Goal: Task Accomplishment & Management: Manage account settings

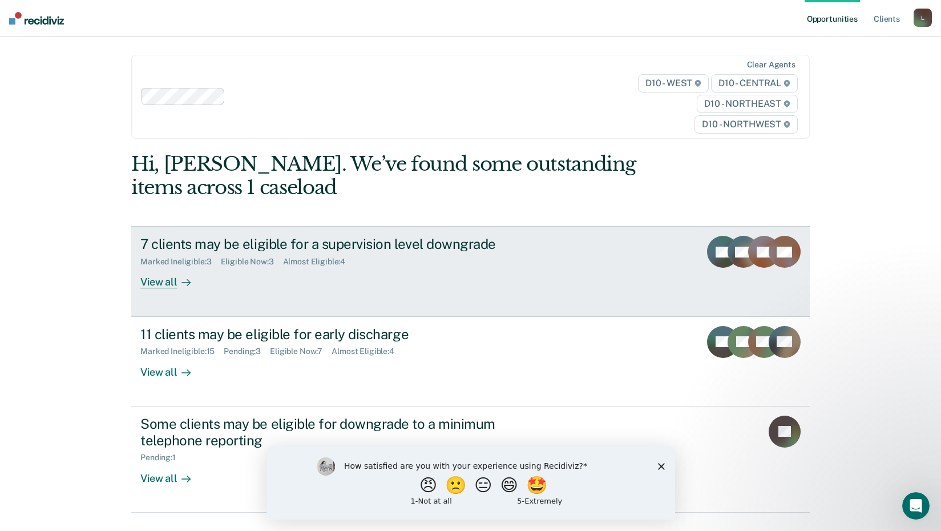
click at [156, 281] on div "View all" at bounding box center [172, 277] width 64 height 22
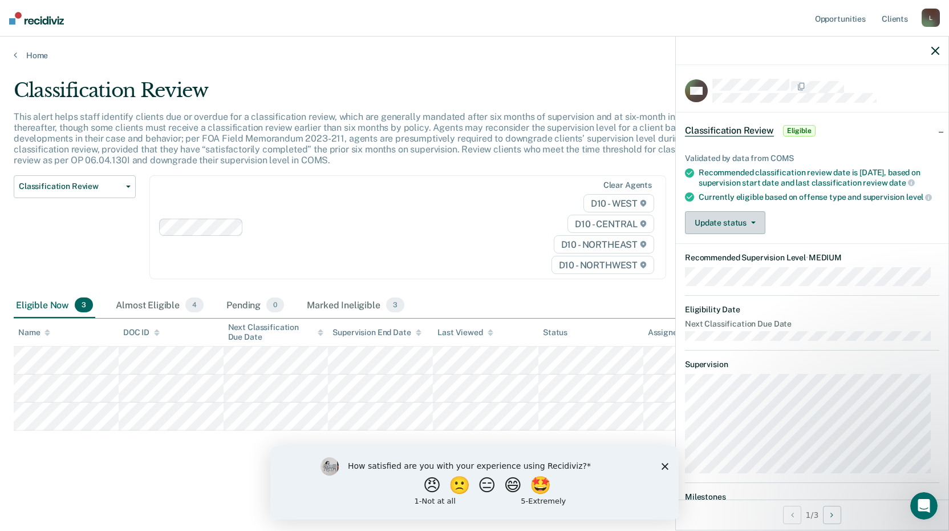
click at [759, 233] on button "Update status" at bounding box center [725, 222] width 80 height 23
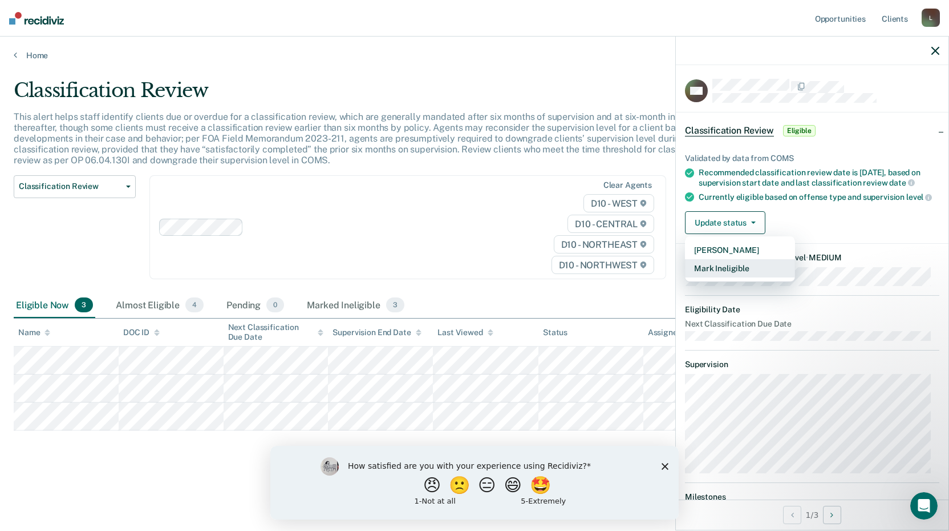
click at [738, 277] on button "Mark Ineligible" at bounding box center [740, 268] width 110 height 18
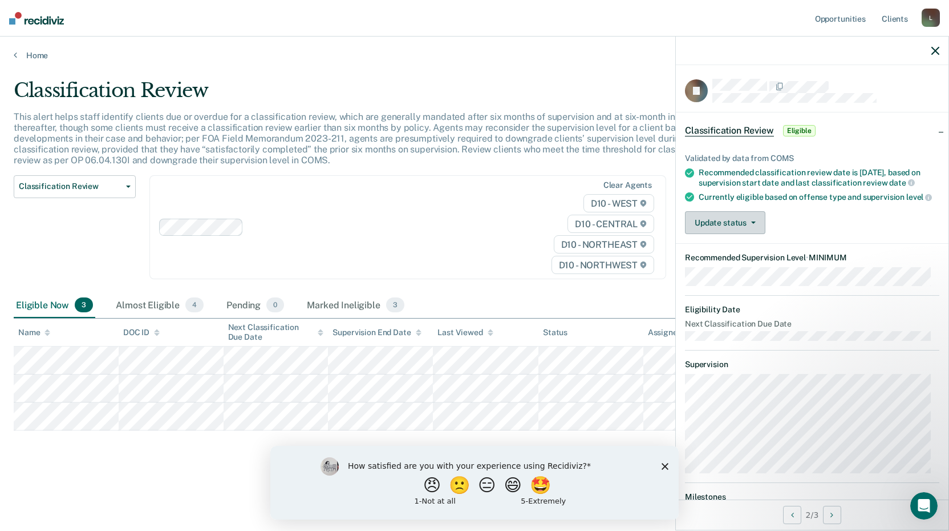
click at [750, 228] on button "Update status" at bounding box center [725, 222] width 80 height 23
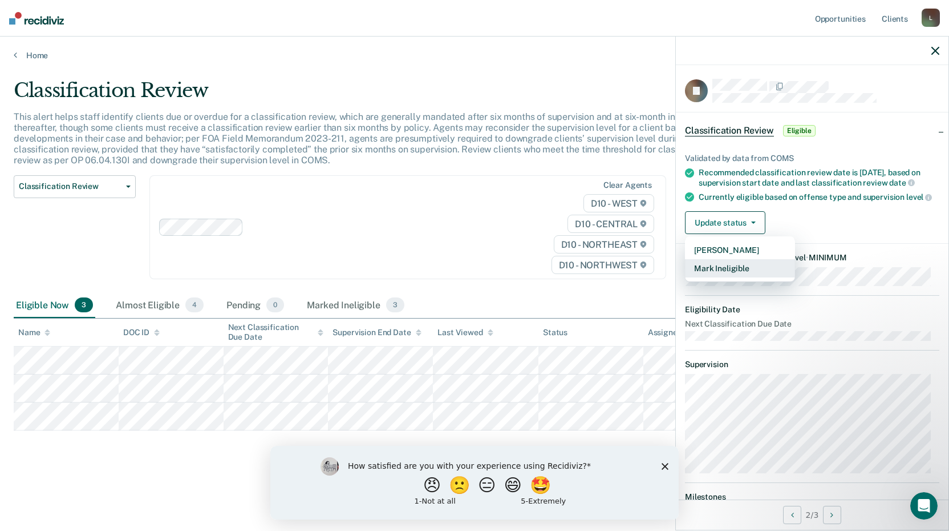
click at [719, 273] on button "Mark Ineligible" at bounding box center [740, 268] width 110 height 18
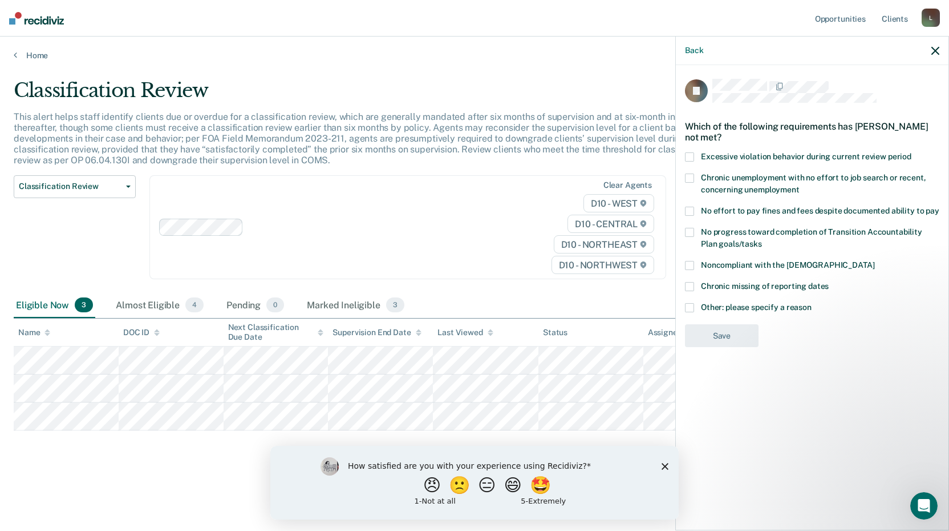
click at [693, 264] on span at bounding box center [689, 265] width 9 height 9
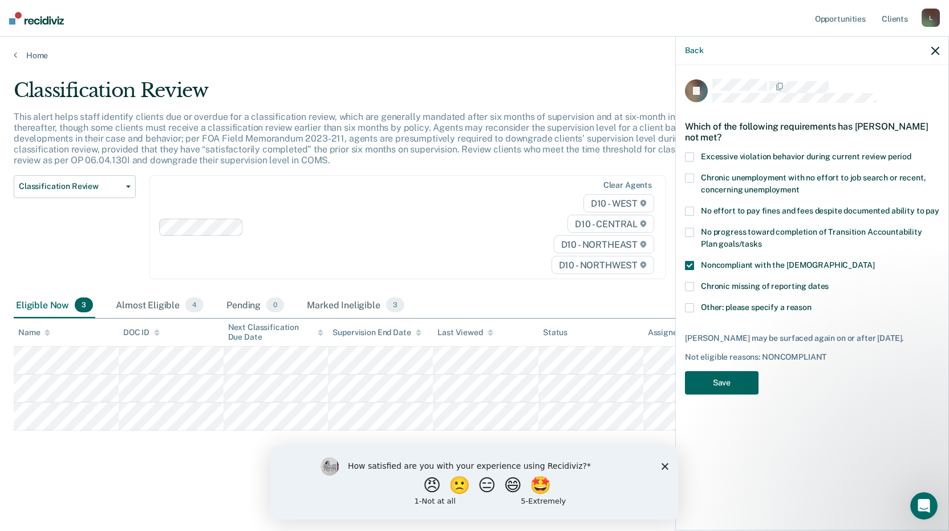
click at [710, 378] on button "Save" at bounding box center [722, 382] width 74 height 23
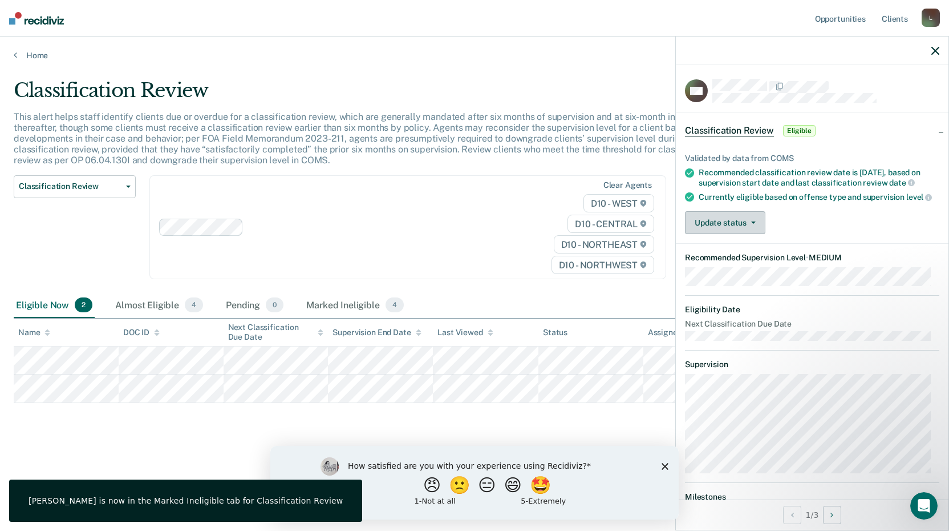
click at [752, 229] on button "Update status" at bounding box center [725, 222] width 80 height 23
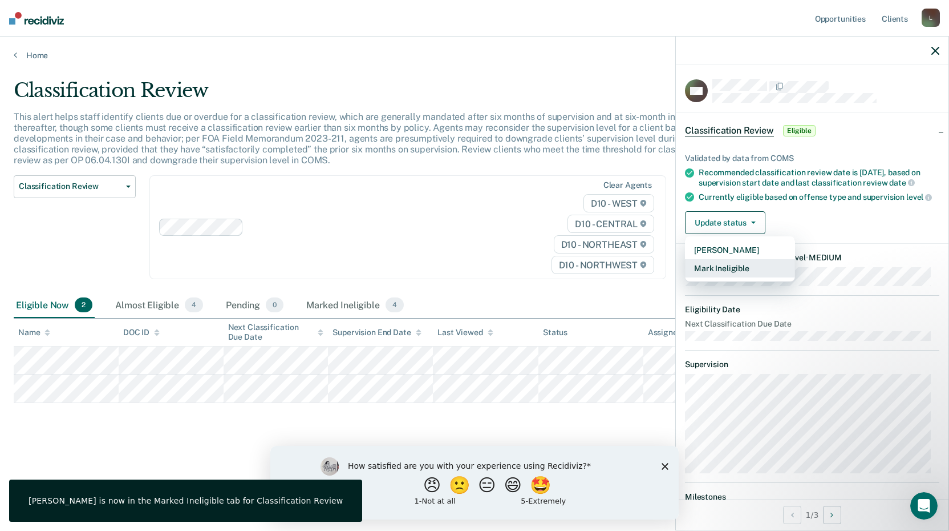
click at [735, 276] on button "Mark Ineligible" at bounding box center [740, 268] width 110 height 18
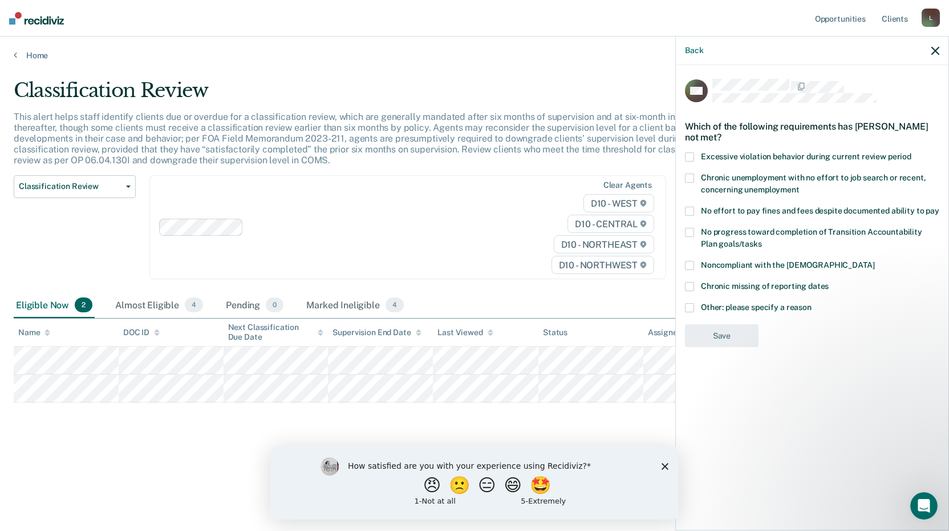
click at [693, 210] on span at bounding box center [689, 211] width 9 height 9
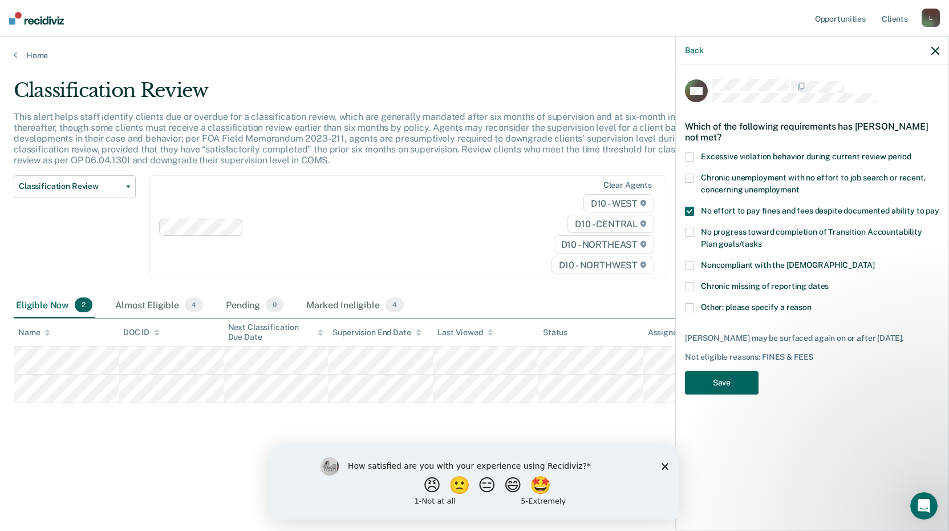
click at [711, 377] on button "Save" at bounding box center [722, 382] width 74 height 23
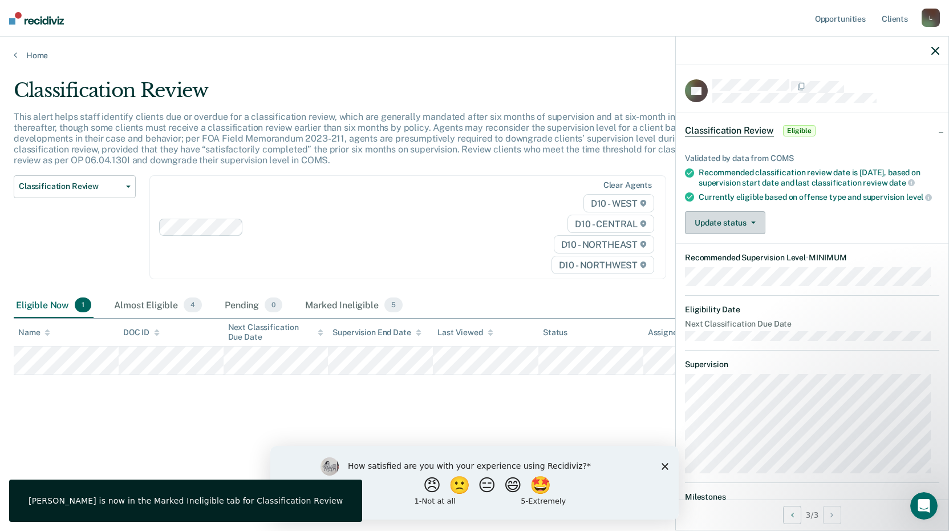
click at [749, 234] on button "Update status" at bounding box center [725, 222] width 80 height 23
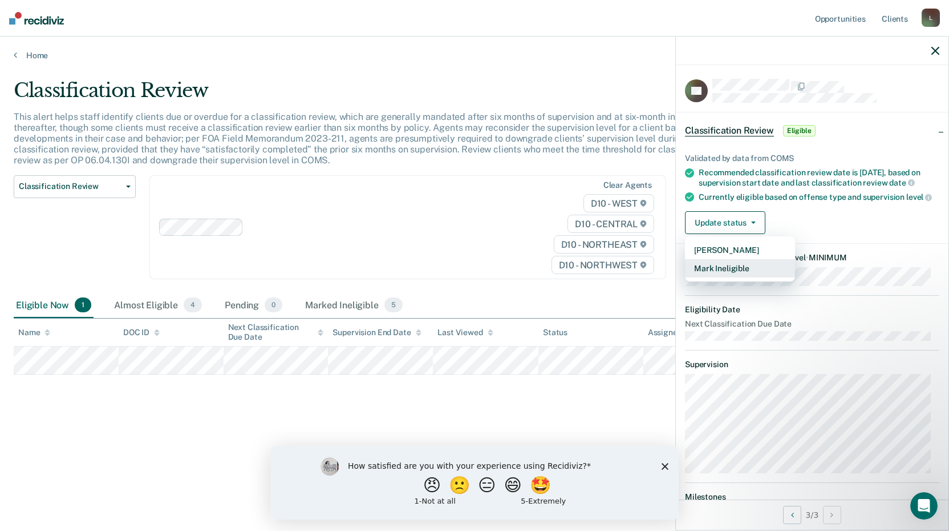
click at [726, 277] on button "Mark Ineligible" at bounding box center [740, 268] width 110 height 18
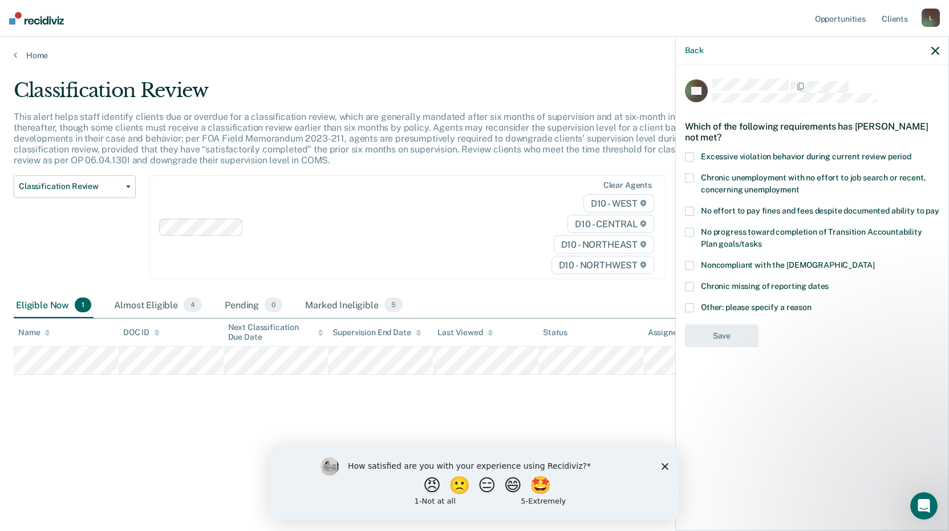
click at [690, 213] on span at bounding box center [689, 211] width 9 height 9
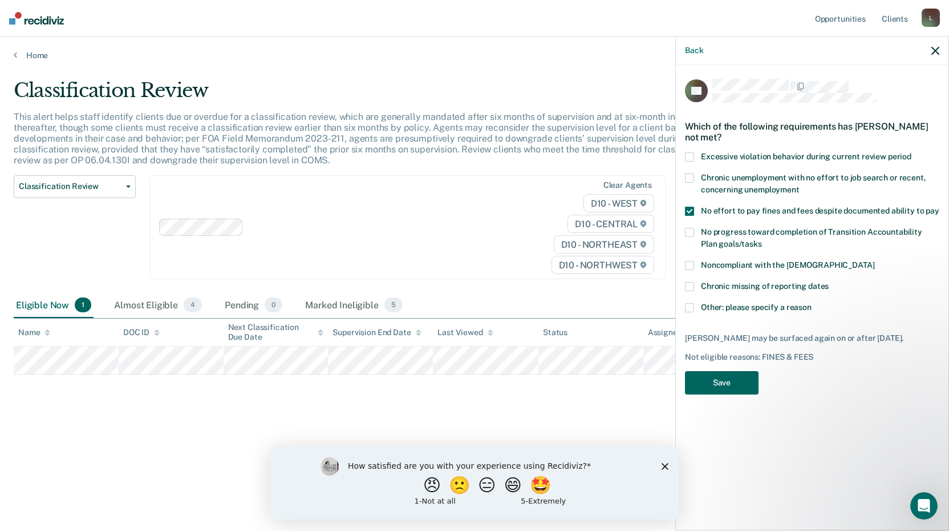
click at [719, 377] on button "Save" at bounding box center [722, 382] width 74 height 23
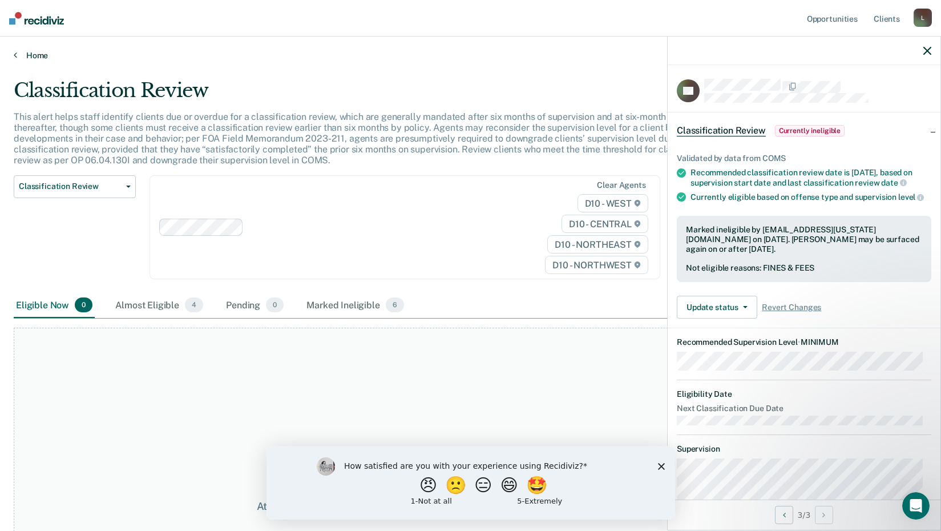
click at [43, 59] on link "Home" at bounding box center [470, 55] width 913 height 10
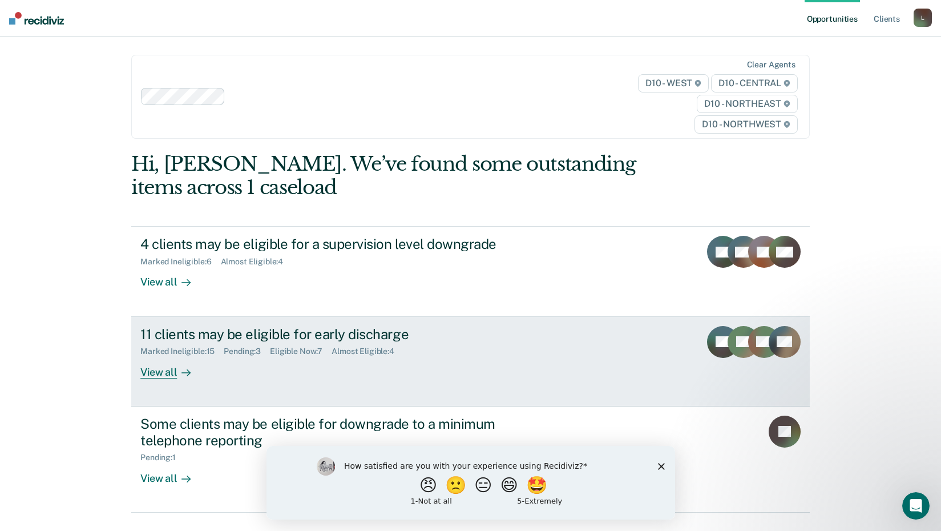
click at [268, 385] on link "11 clients may be eligible for early discharge Marked Ineligible : 15 Pending :…" at bounding box center [470, 362] width 678 height 90
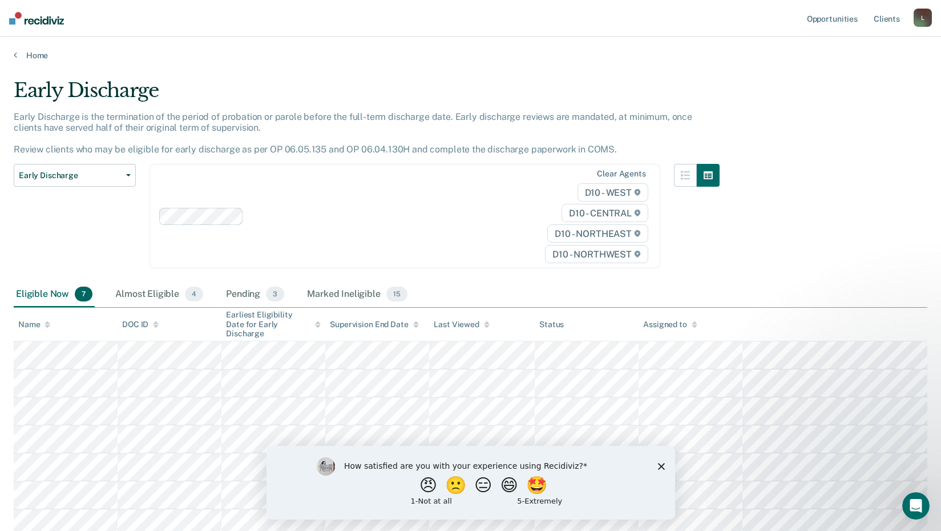
scroll to position [83, 0]
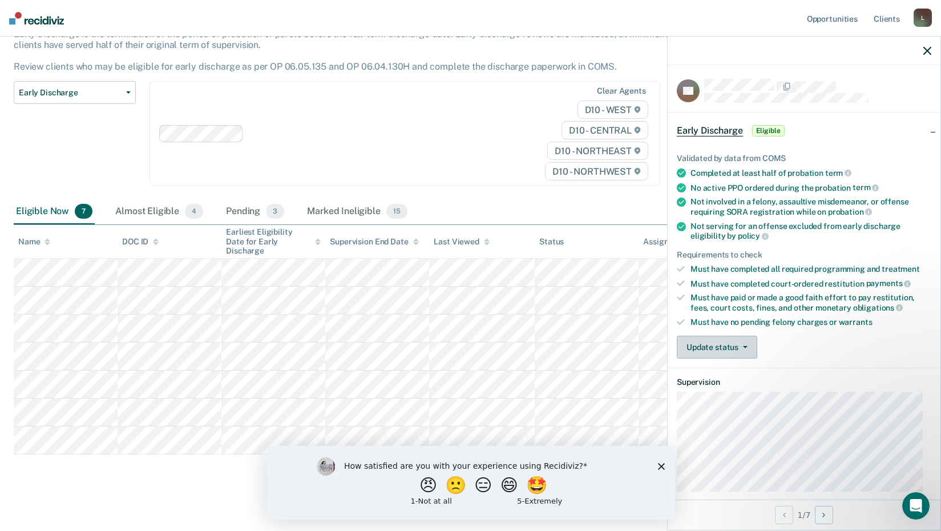
click at [743, 350] on button "Update status" at bounding box center [717, 346] width 80 height 23
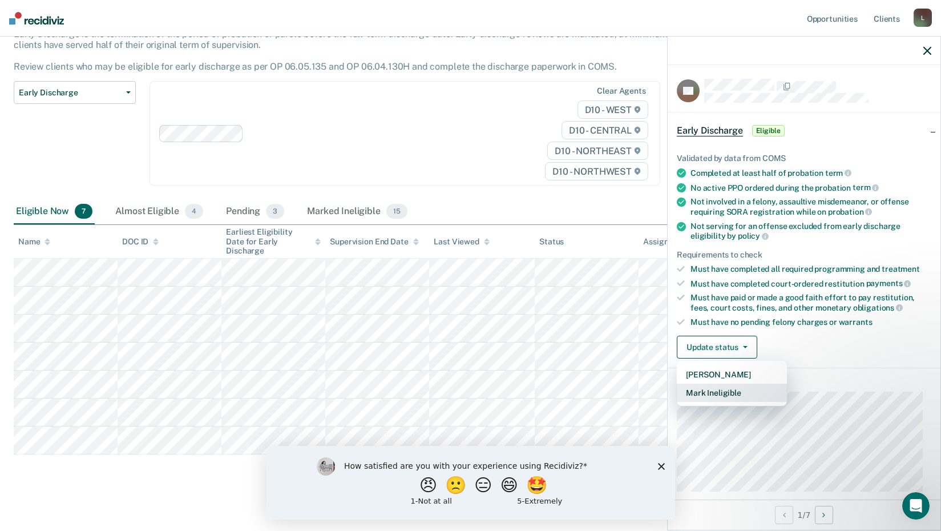
click at [722, 390] on button "Mark Ineligible" at bounding box center [732, 392] width 110 height 18
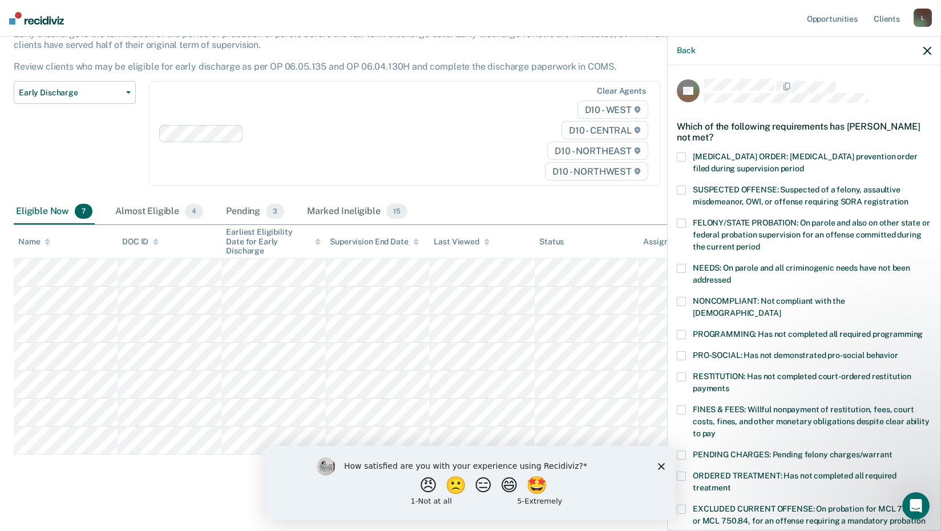
click at [678, 299] on span at bounding box center [681, 301] width 9 height 9
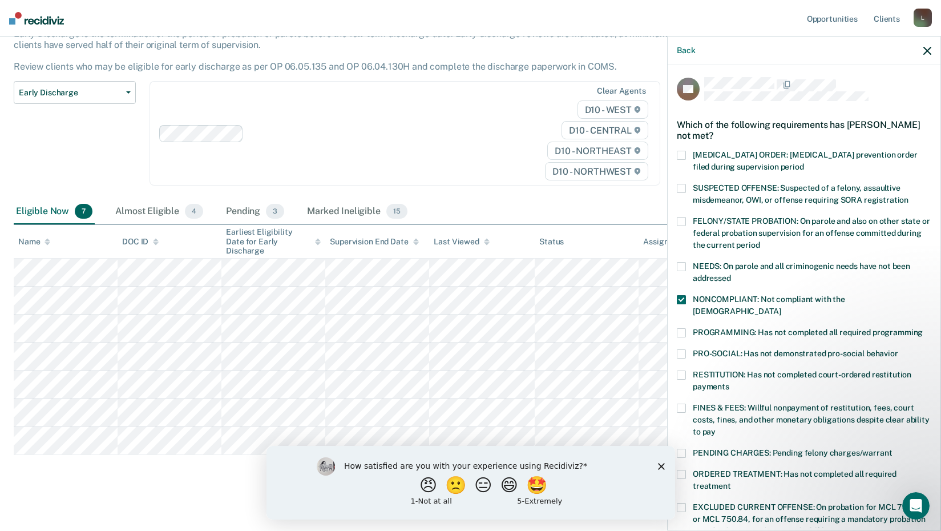
click at [680, 328] on span at bounding box center [681, 332] width 9 height 9
click at [682, 403] on span at bounding box center [681, 407] width 9 height 9
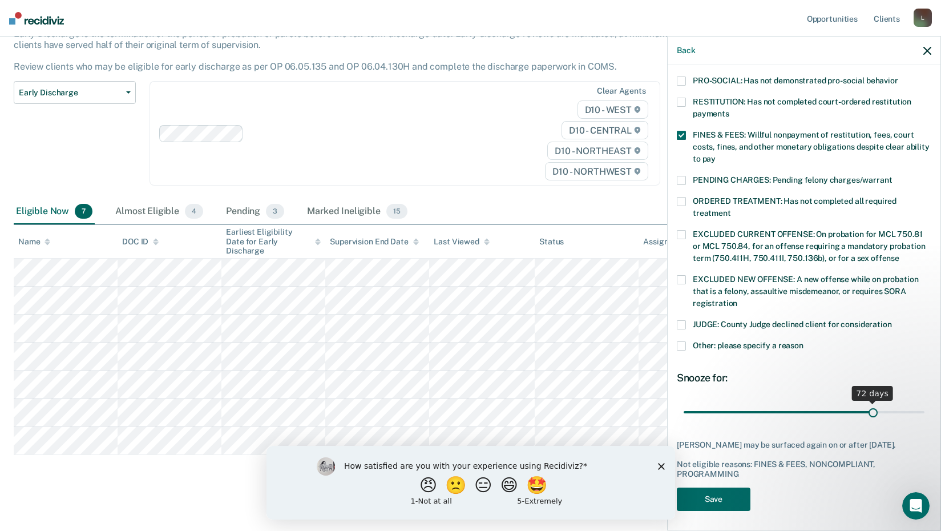
scroll to position [274, 0]
drag, startPoint x: 758, startPoint y: 398, endPoint x: 921, endPoint y: 408, distance: 163.4
type input "90"
click at [921, 408] on input "range" at bounding box center [803, 412] width 241 height 20
click at [727, 495] on button "Save" at bounding box center [714, 498] width 74 height 23
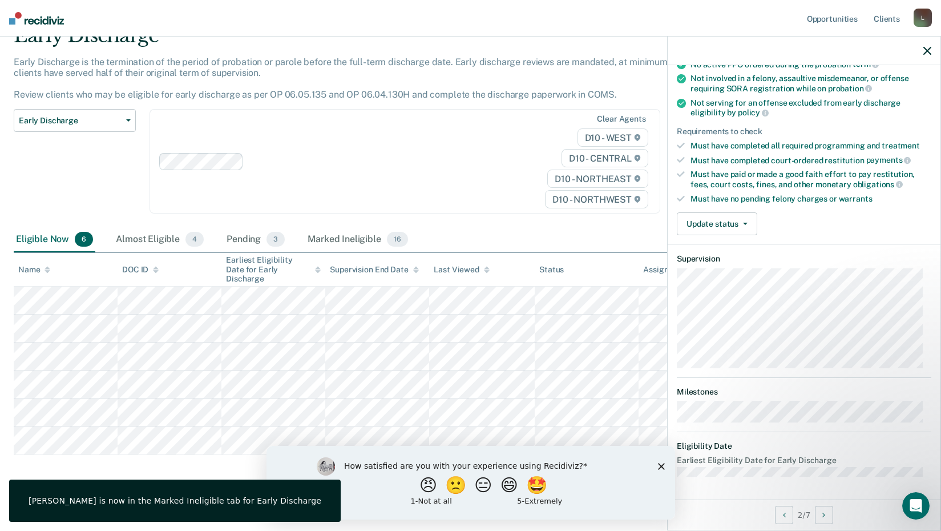
scroll to position [122, 0]
click at [715, 222] on button "Update status" at bounding box center [717, 224] width 80 height 23
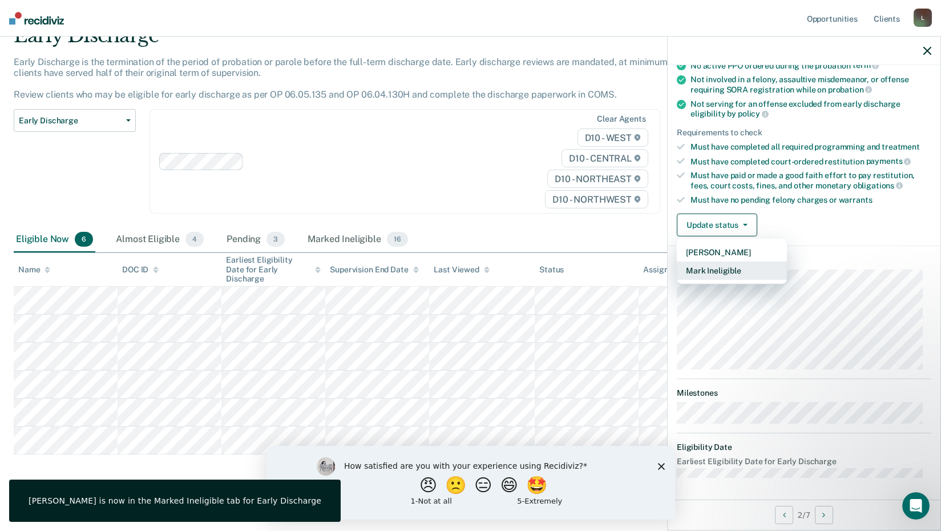
click at [721, 266] on button "Mark Ineligible" at bounding box center [732, 270] width 110 height 18
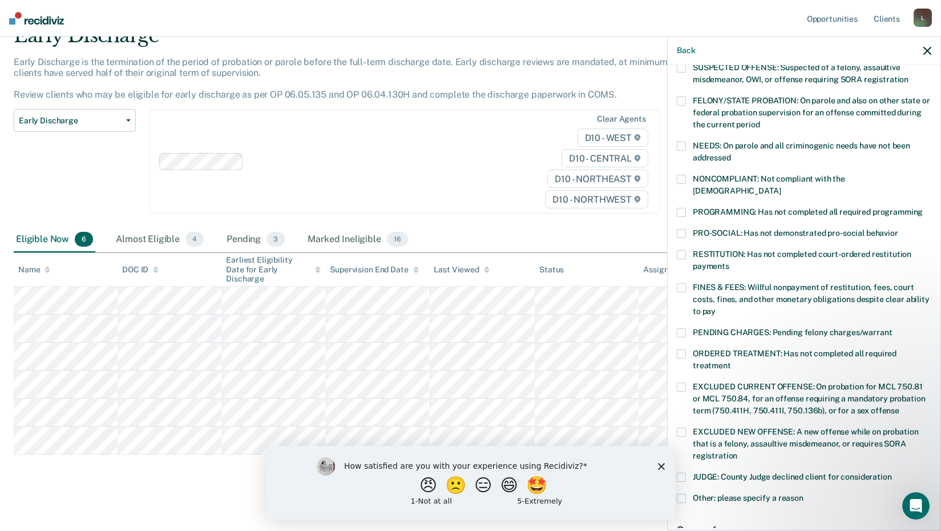
drag, startPoint x: 684, startPoint y: 201, endPoint x: 684, endPoint y: 191, distance: 10.3
click at [684, 208] on span at bounding box center [681, 212] width 9 height 9
click at [683, 176] on span at bounding box center [681, 179] width 9 height 9
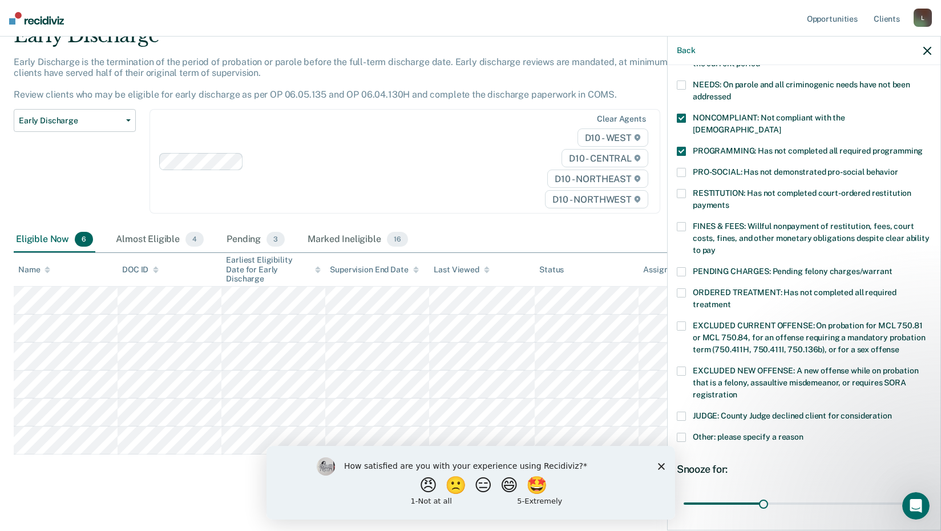
scroll to position [265, 0]
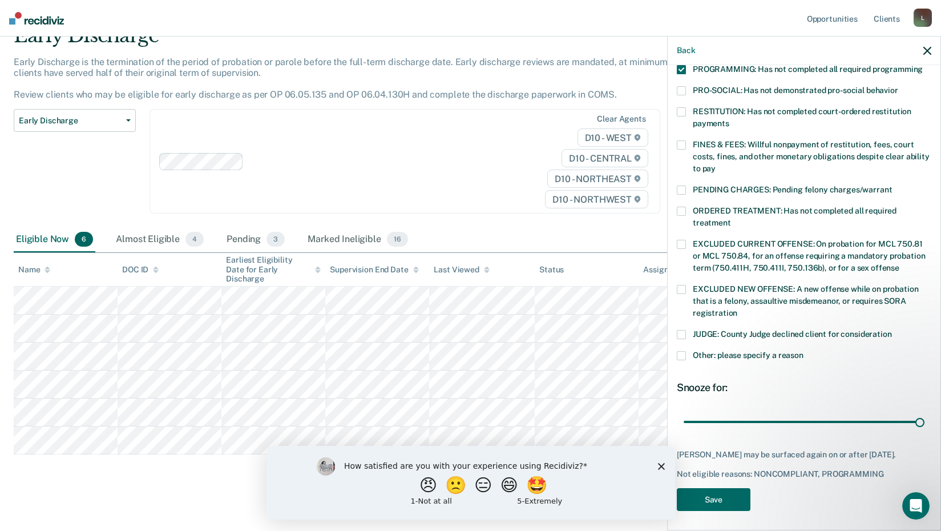
drag, startPoint x: 762, startPoint y: 407, endPoint x: 936, endPoint y: 408, distance: 174.6
type input "90"
click at [924, 411] on input "range" at bounding box center [803, 421] width 241 height 20
drag, startPoint x: 697, startPoint y: 491, endPoint x: 694, endPoint y: 486, distance: 6.2
click at [698, 491] on button "Save" at bounding box center [714, 499] width 74 height 23
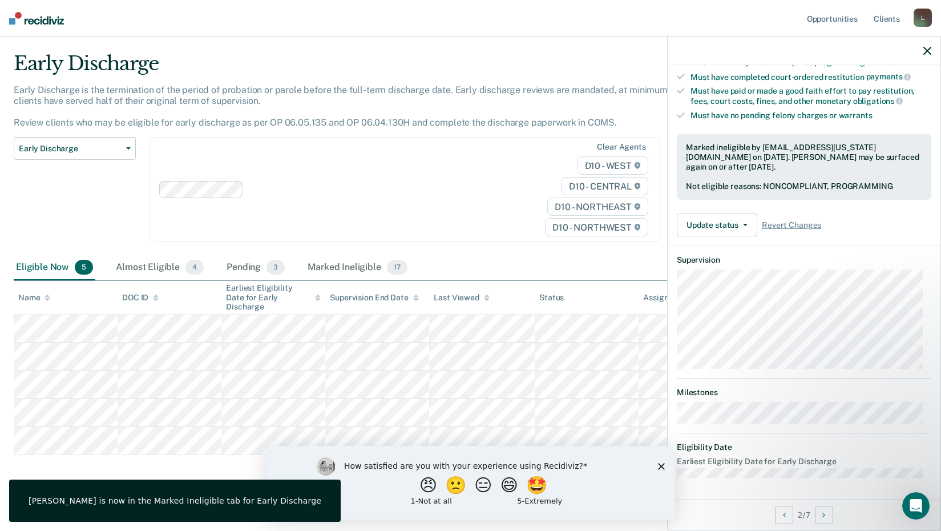
scroll to position [122, 0]
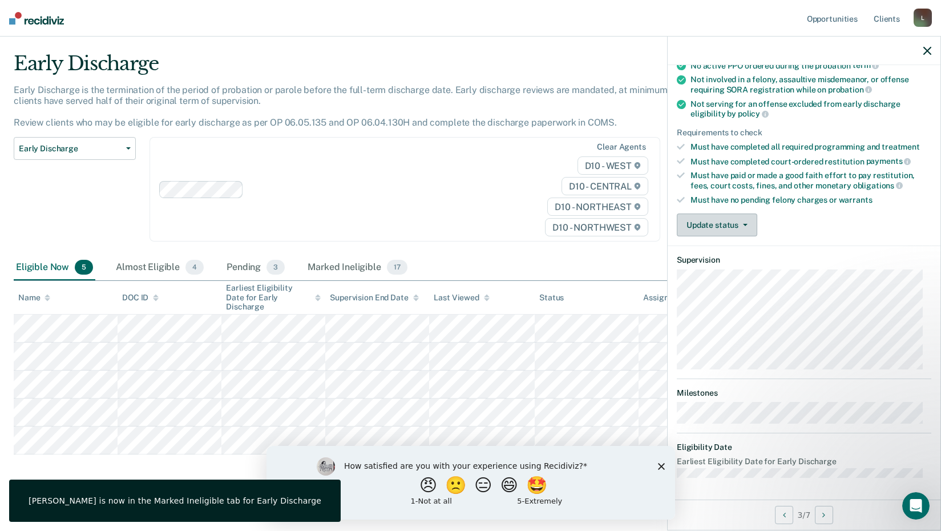
click at [741, 228] on button "Update status" at bounding box center [717, 224] width 80 height 23
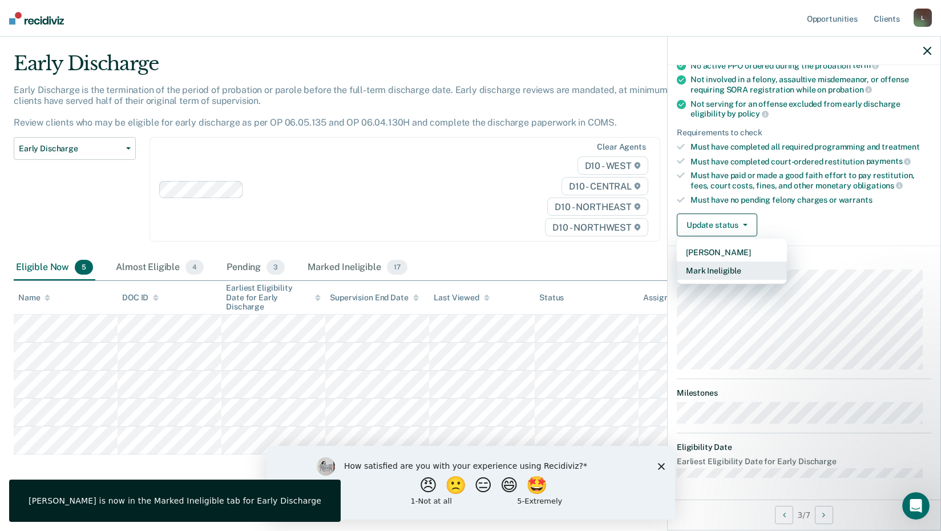
click at [727, 273] on button "Mark Ineligible" at bounding box center [732, 270] width 110 height 18
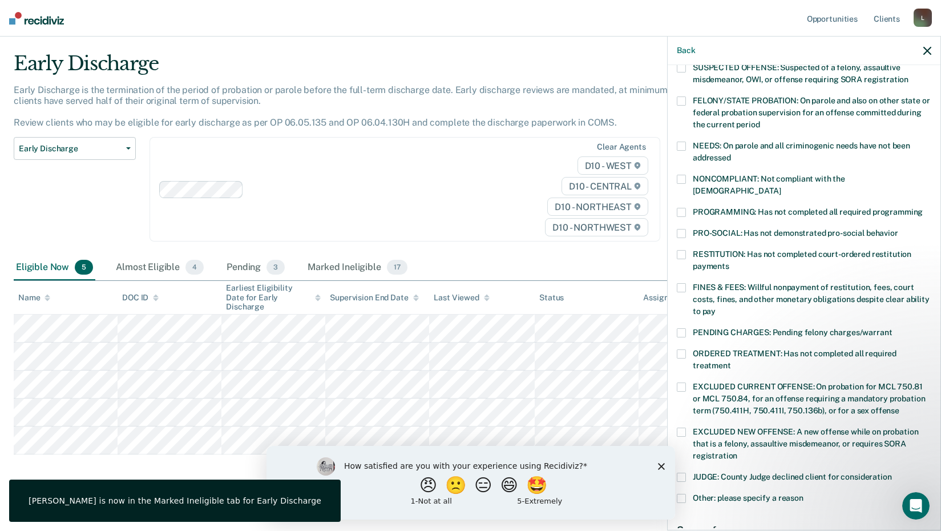
click at [685, 208] on span at bounding box center [681, 212] width 9 height 9
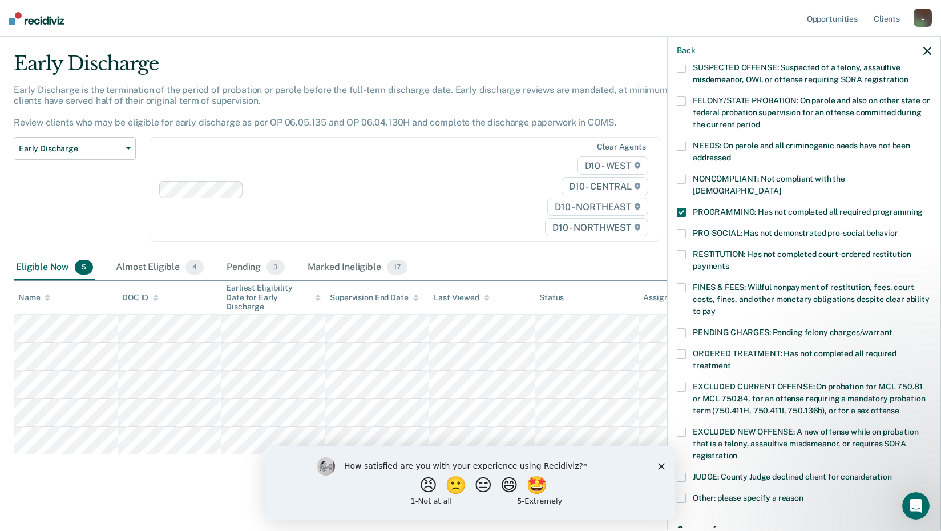
click at [679, 179] on span at bounding box center [681, 179] width 9 height 9
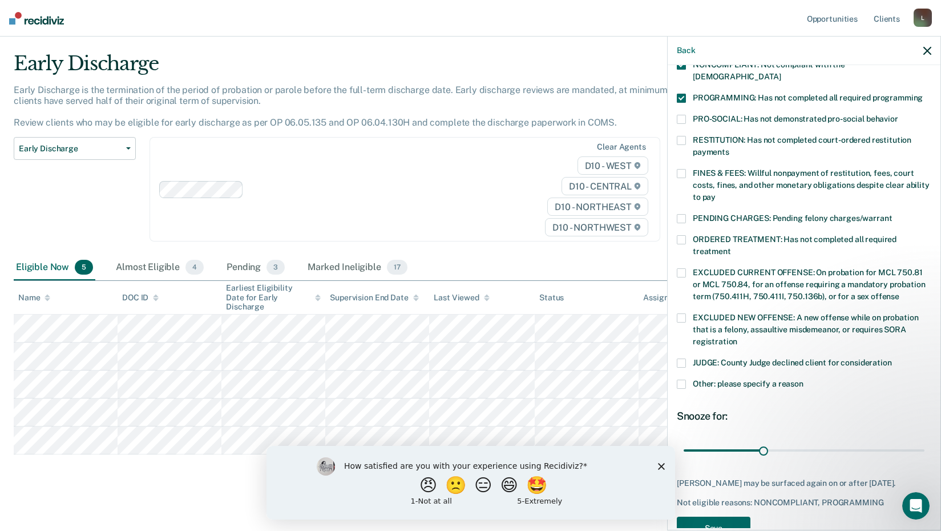
scroll to position [243, 0]
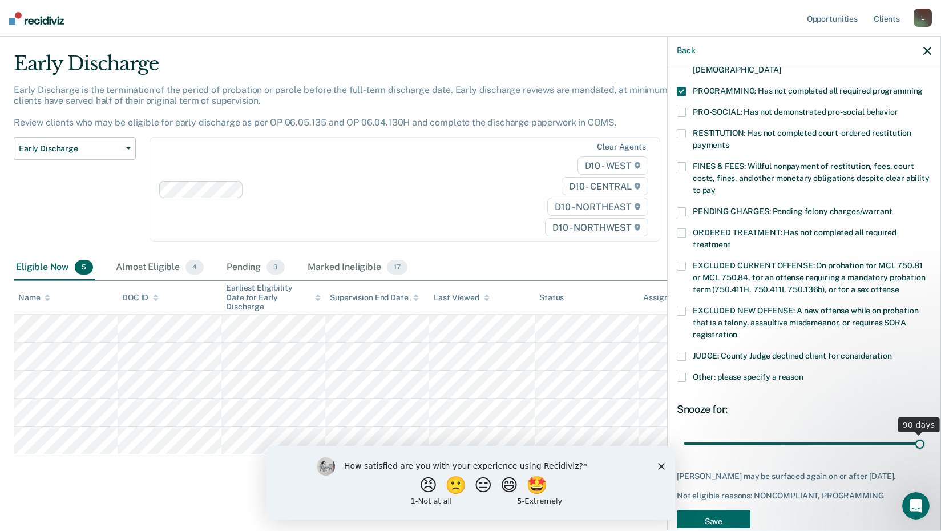
drag, startPoint x: 760, startPoint y: 430, endPoint x: 922, endPoint y: 430, distance: 162.6
type input "90"
click at [922, 433] on input "range" at bounding box center [803, 443] width 241 height 20
click at [728, 514] on button "Save" at bounding box center [714, 520] width 74 height 23
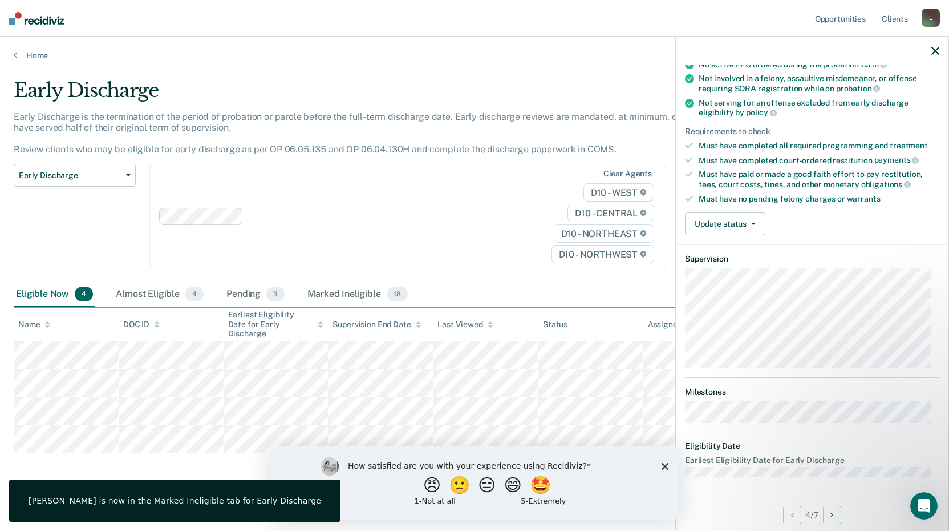
scroll to position [122, 0]
click at [749, 225] on button "Update status" at bounding box center [725, 224] width 80 height 23
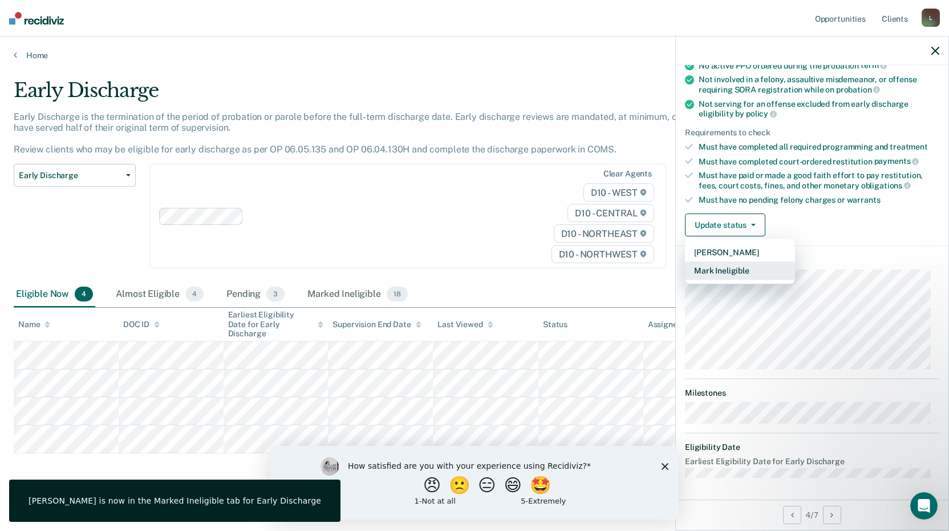
click at [742, 269] on button "Mark Ineligible" at bounding box center [740, 270] width 110 height 18
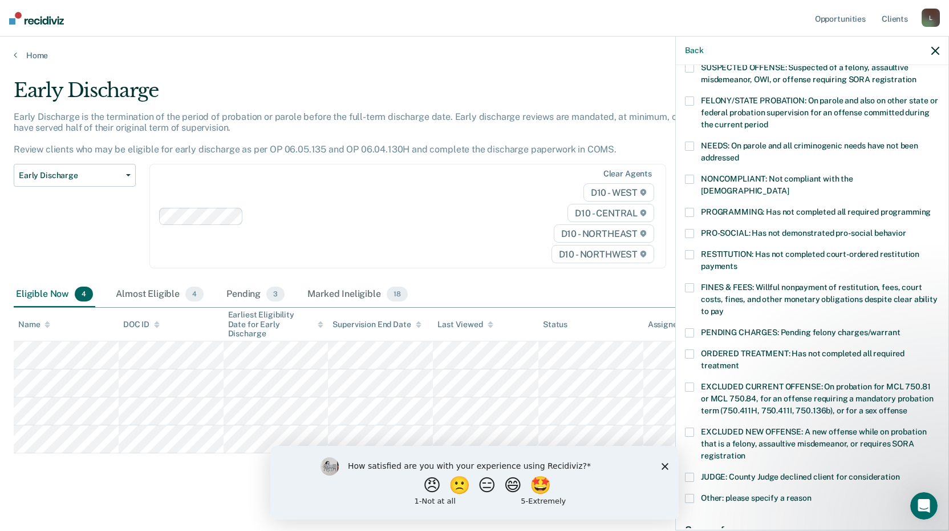
click at [691, 179] on span at bounding box center [689, 179] width 9 height 9
click at [689, 208] on span at bounding box center [689, 212] width 9 height 9
click at [696, 229] on label "PRO-SOCIAL: Has not demonstrated pro-social behavior" at bounding box center [812, 235] width 254 height 12
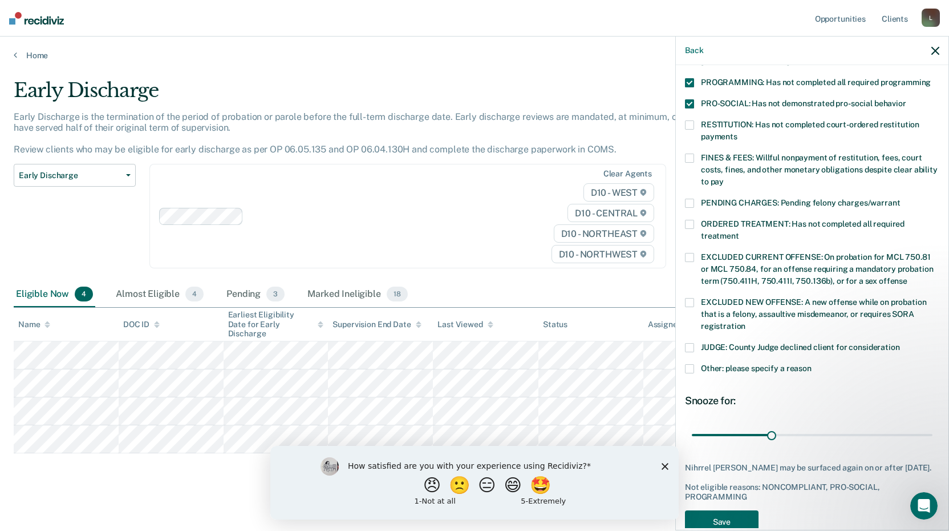
scroll to position [265, 0]
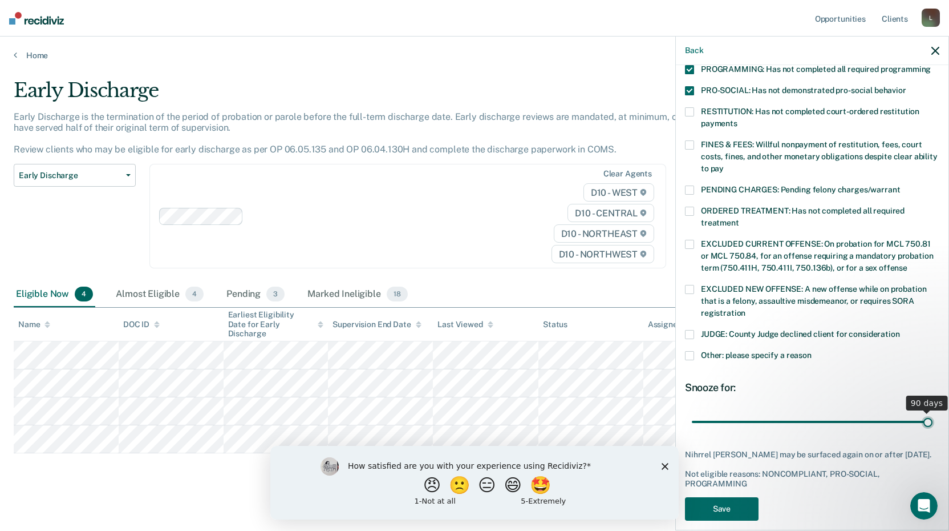
drag, startPoint x: 775, startPoint y: 407, endPoint x: 945, endPoint y: 408, distance: 170.0
type input "90"
click at [933, 411] on input "range" at bounding box center [812, 421] width 241 height 20
click at [725, 497] on button "Save" at bounding box center [722, 508] width 74 height 23
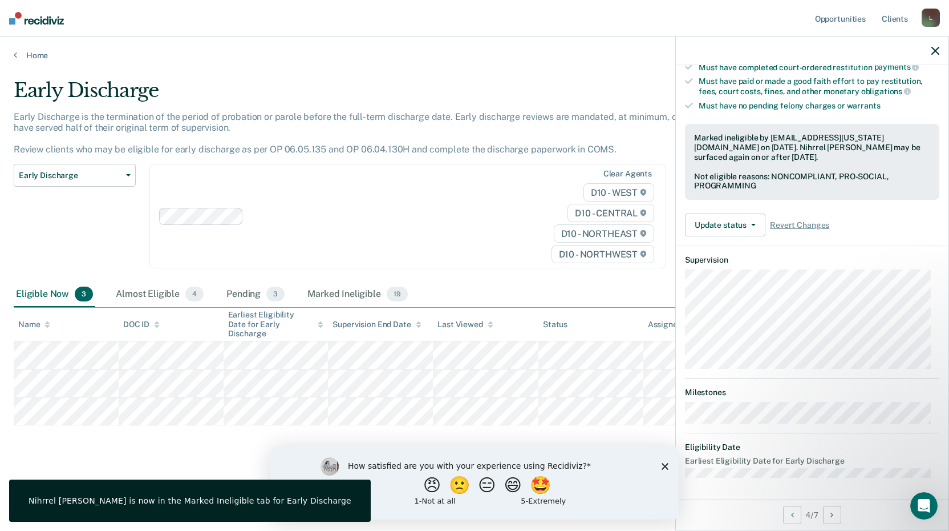
scroll to position [122, 0]
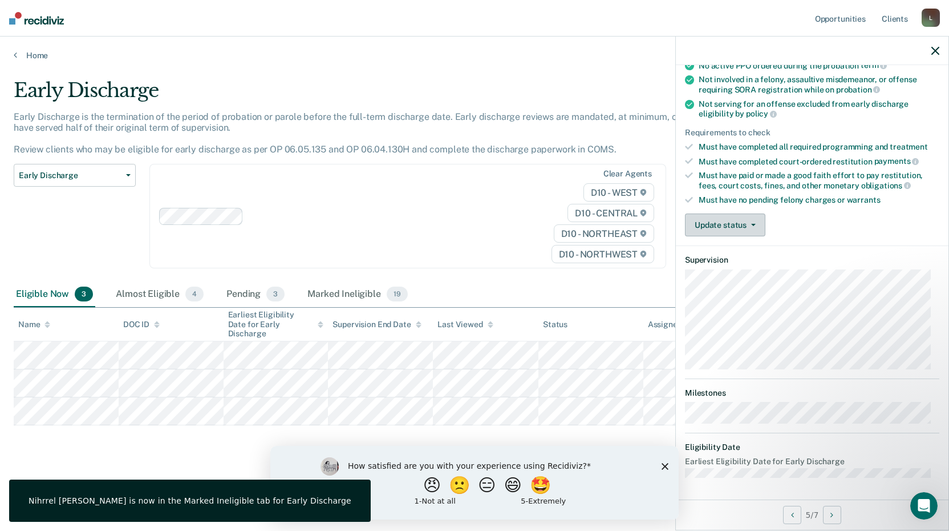
click at [725, 224] on button "Update status" at bounding box center [725, 224] width 80 height 23
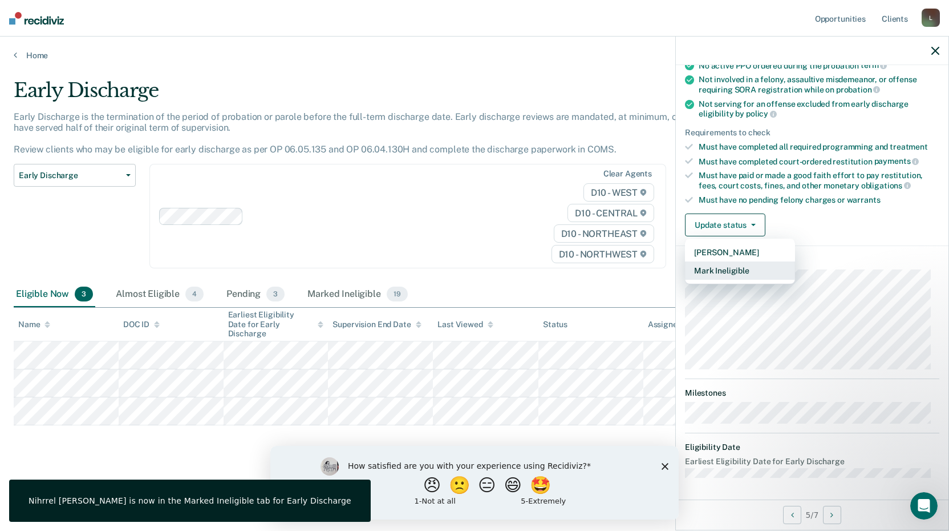
click at [730, 269] on button "Mark Ineligible" at bounding box center [740, 270] width 110 height 18
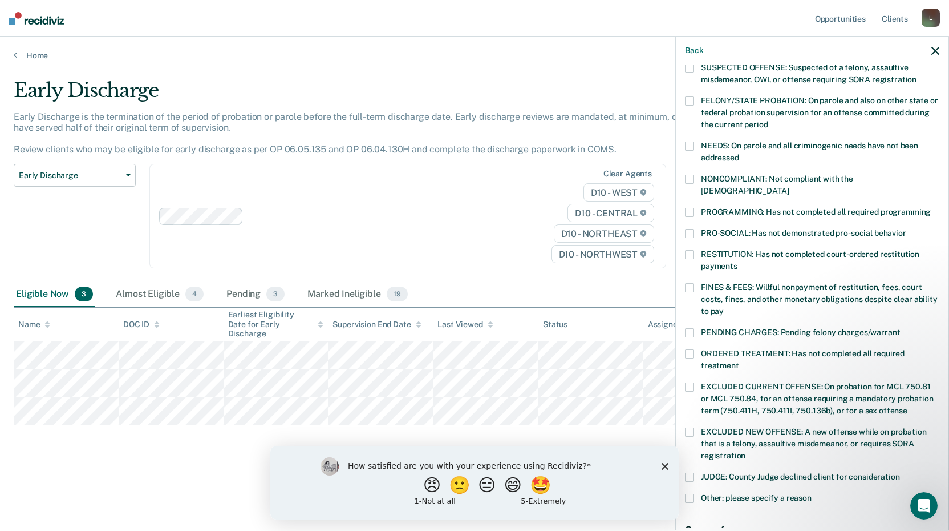
click at [695, 176] on label "NONCOMPLIANT: Not compliant with the [DEMOGRAPHIC_DATA]" at bounding box center [812, 187] width 254 height 24
click at [687, 208] on span at bounding box center [689, 212] width 9 height 9
click at [689, 229] on span at bounding box center [689, 233] width 9 height 9
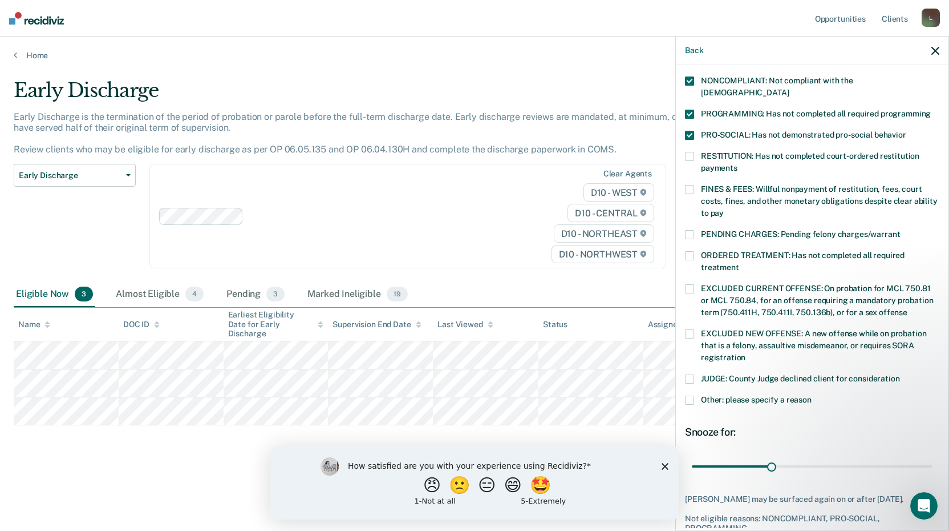
scroll to position [265, 0]
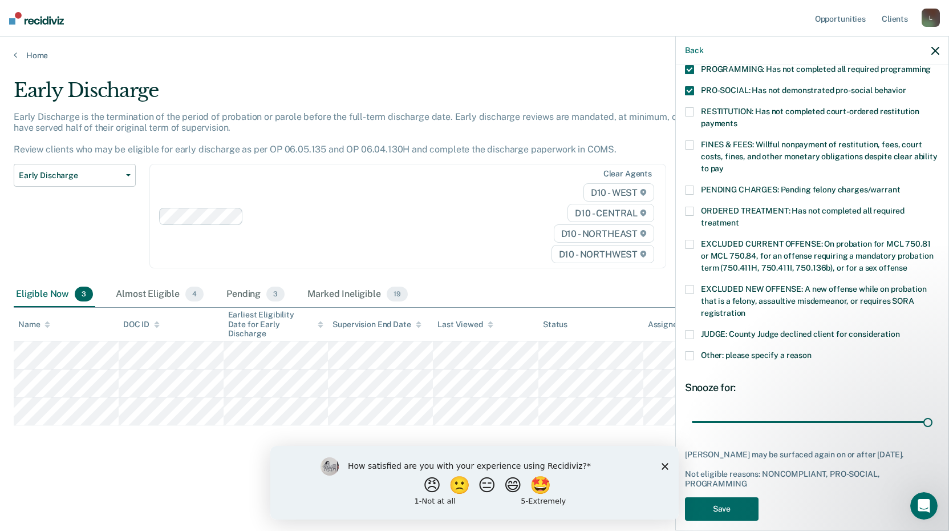
drag, startPoint x: 768, startPoint y: 410, endPoint x: 936, endPoint y: 418, distance: 167.9
type input "90"
click at [933, 418] on input "range" at bounding box center [812, 421] width 241 height 20
click at [715, 497] on button "Save" at bounding box center [722, 508] width 74 height 23
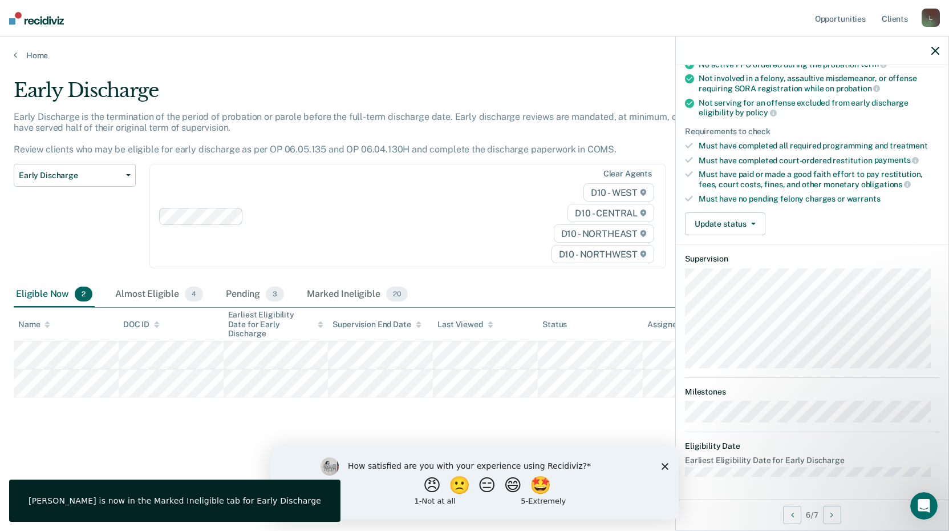
scroll to position [122, 0]
click at [746, 225] on button "Update status" at bounding box center [725, 224] width 80 height 23
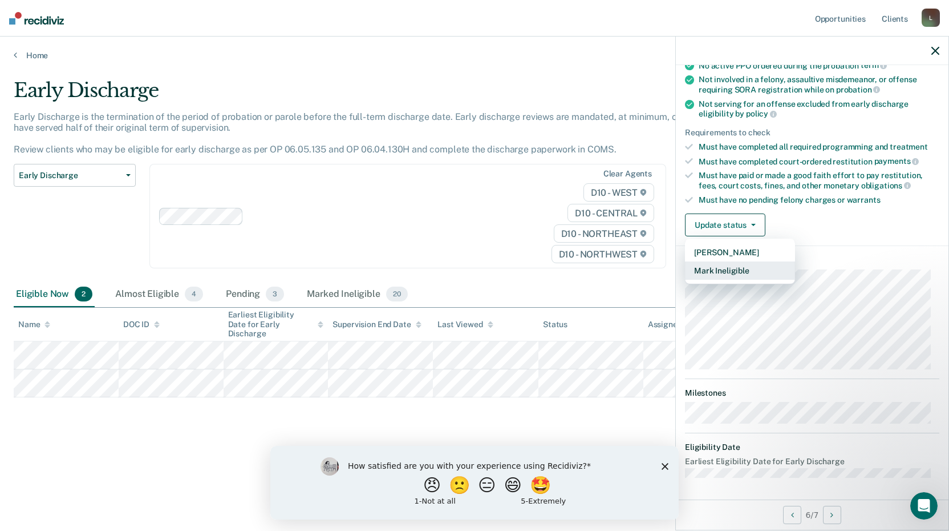
click at [731, 267] on button "Mark Ineligible" at bounding box center [740, 270] width 110 height 18
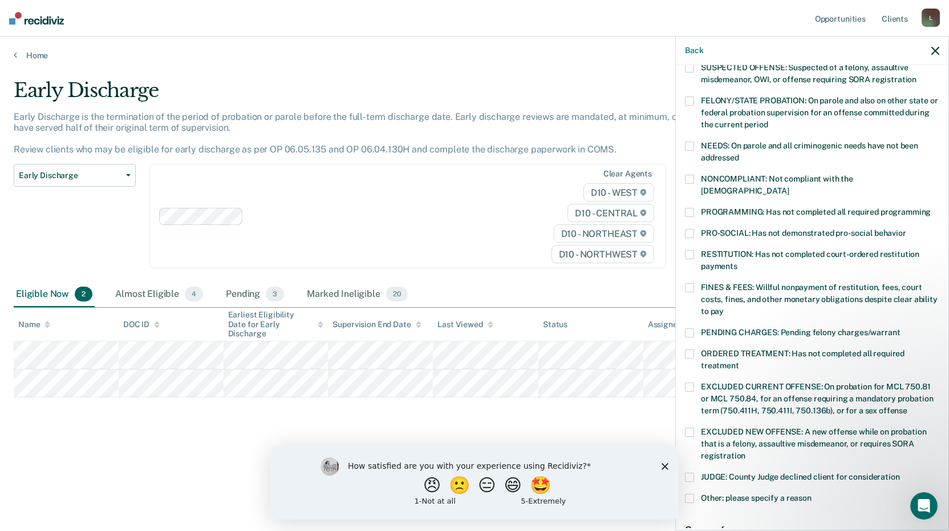
click at [685, 197] on div "CW Which of the following requirements has [PERSON_NAME] not met? [MEDICAL_DATA…" at bounding box center [812, 296] width 273 height 463
click at [690, 175] on span at bounding box center [689, 179] width 9 height 9
click at [692, 208] on span at bounding box center [689, 212] width 9 height 9
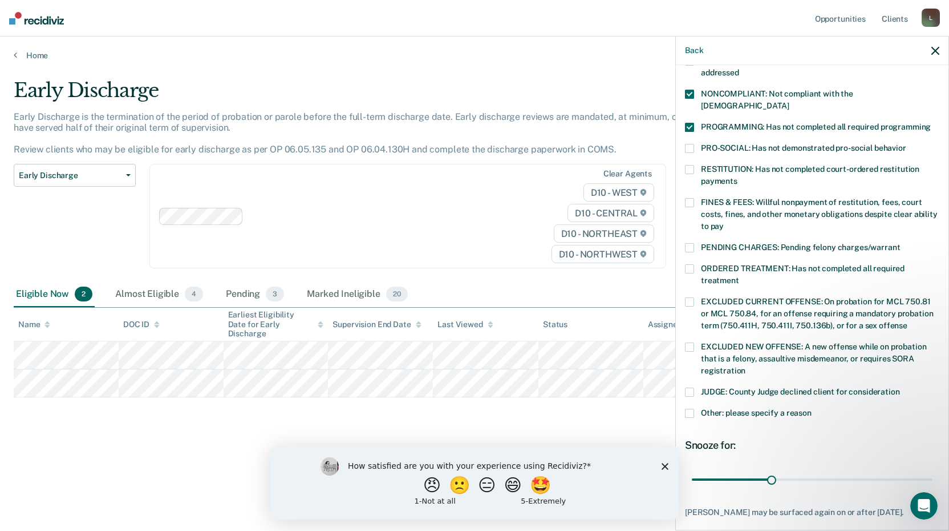
scroll to position [265, 0]
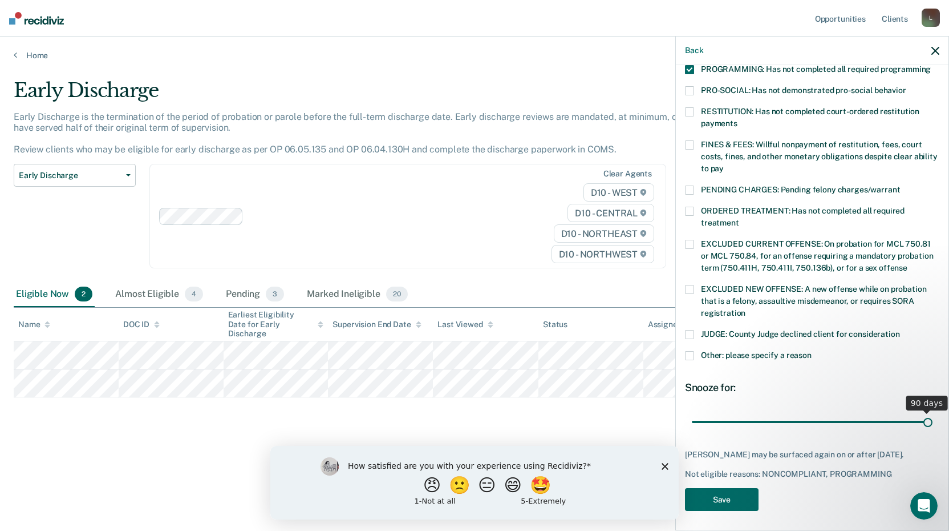
drag, startPoint x: 771, startPoint y: 410, endPoint x: 953, endPoint y: 422, distance: 183.0
type input "90"
click at [933, 422] on input "range" at bounding box center [812, 421] width 241 height 20
click at [714, 491] on button "Save" at bounding box center [722, 499] width 74 height 23
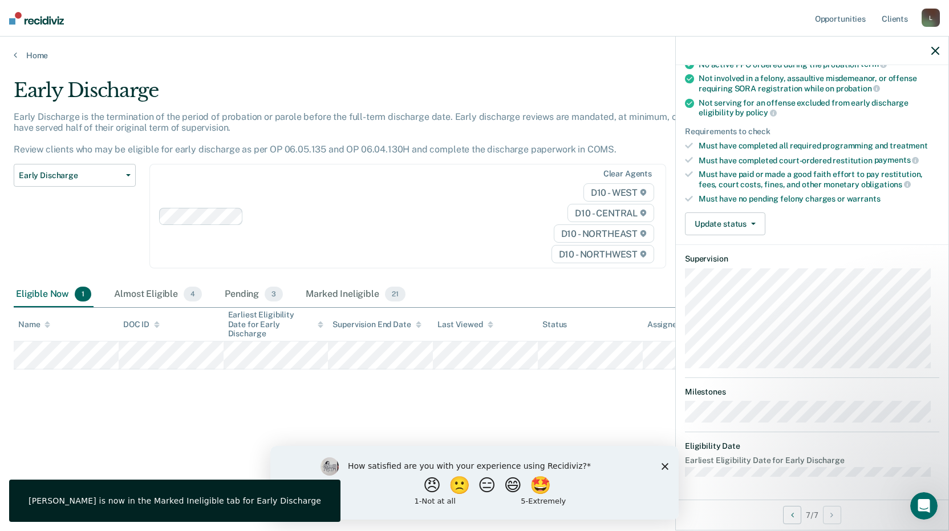
scroll to position [110, 0]
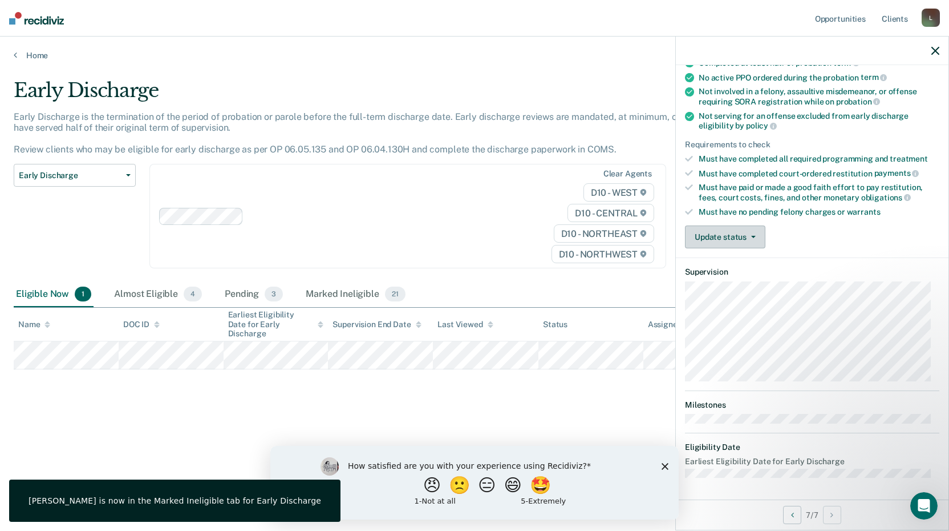
click at [726, 239] on button "Update status" at bounding box center [725, 236] width 80 height 23
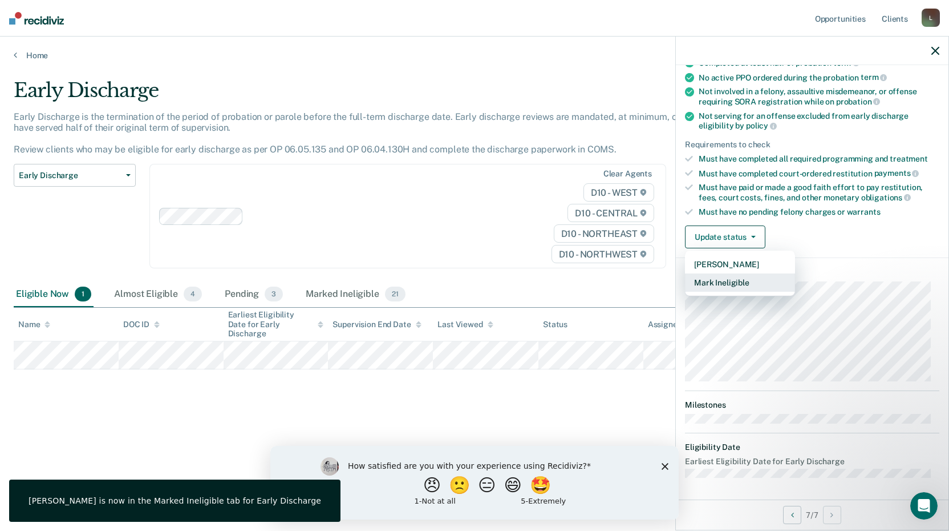
click at [726, 279] on button "Mark Ineligible" at bounding box center [740, 282] width 110 height 18
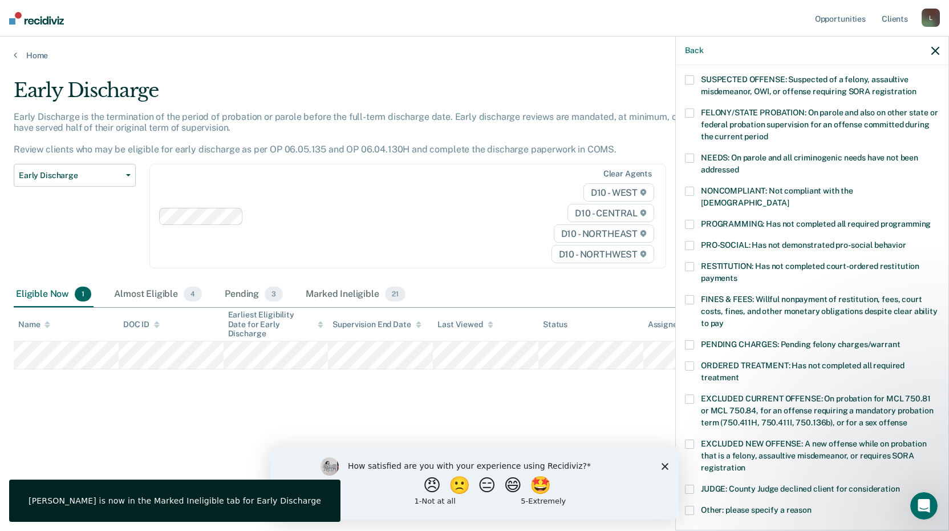
click at [689, 190] on span at bounding box center [689, 191] width 9 height 9
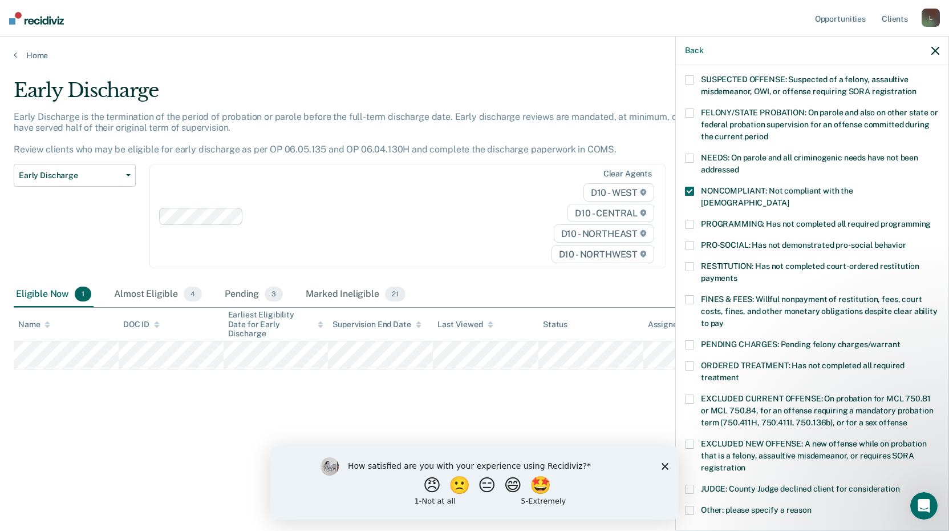
click at [689, 220] on span at bounding box center [689, 224] width 9 height 9
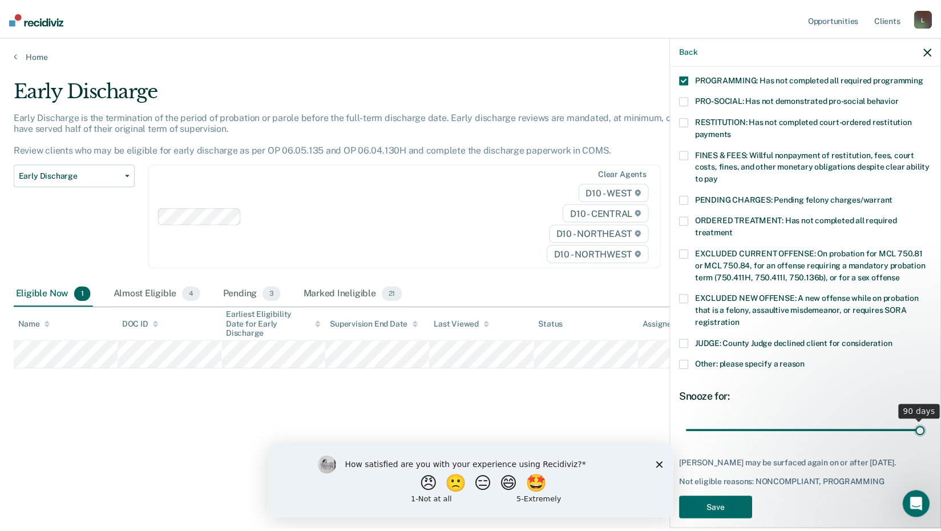
scroll to position [265, 0]
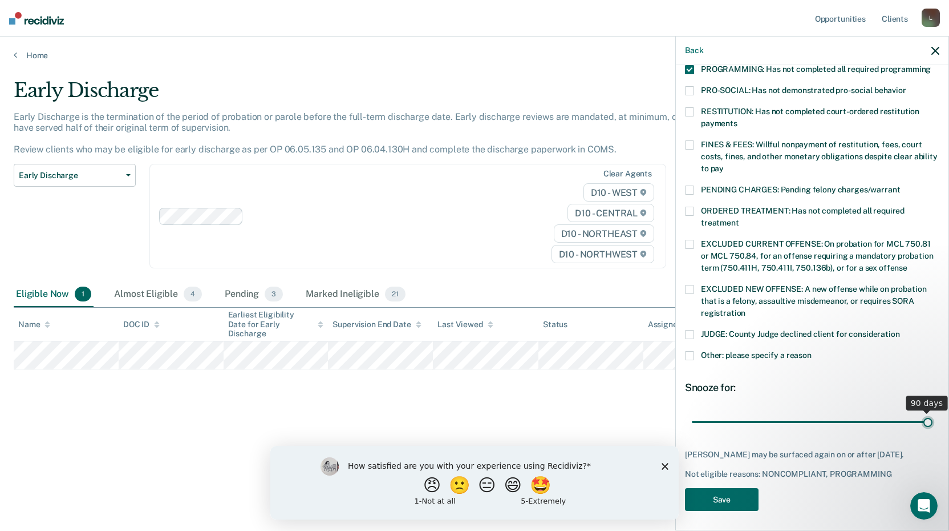
drag, startPoint x: 830, startPoint y: 406, endPoint x: 953, endPoint y: 409, distance: 123.3
type input "90"
click at [933, 411] on input "range" at bounding box center [812, 421] width 241 height 20
click at [732, 500] on button "Save" at bounding box center [722, 499] width 74 height 23
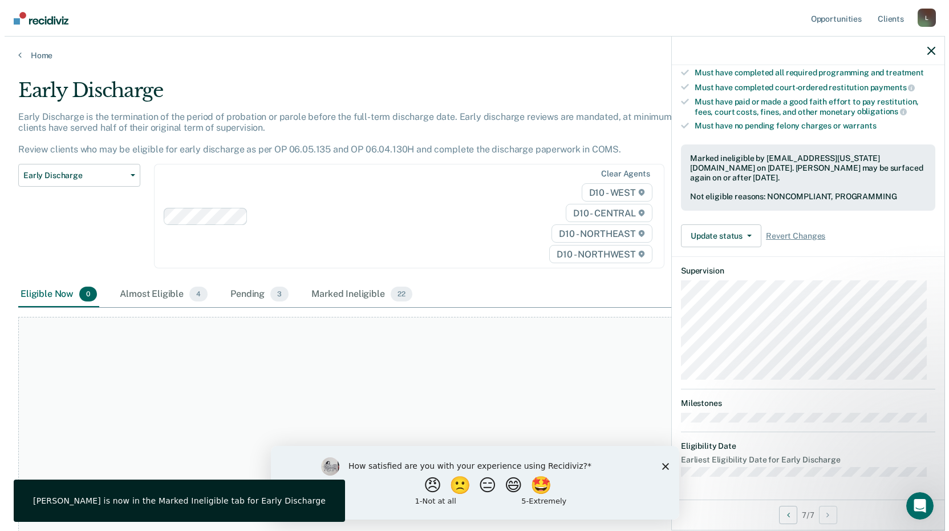
scroll to position [195, 0]
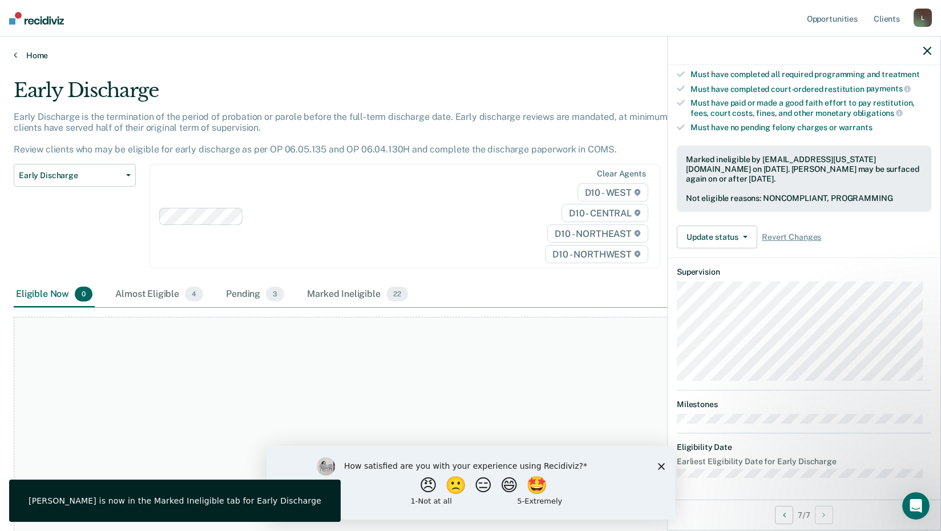
click at [39, 51] on link "Home" at bounding box center [470, 55] width 913 height 10
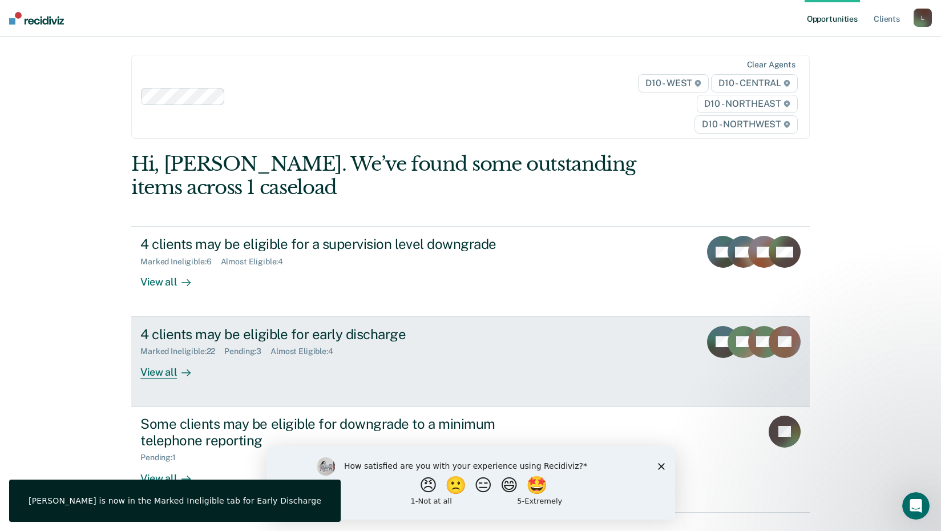
click at [369, 337] on div "4 clients may be eligible for early discharge" at bounding box center [340, 334] width 400 height 17
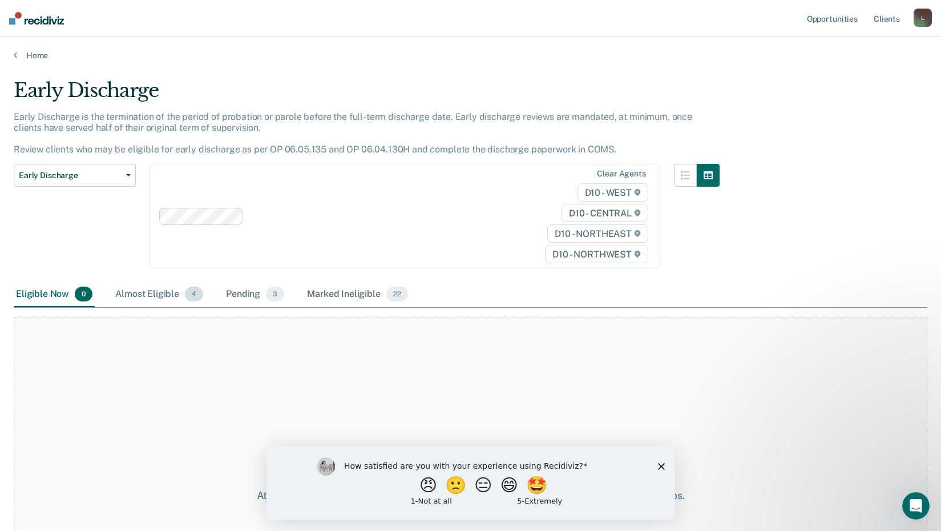
click at [156, 292] on div "Almost Eligible 4" at bounding box center [159, 294] width 92 height 25
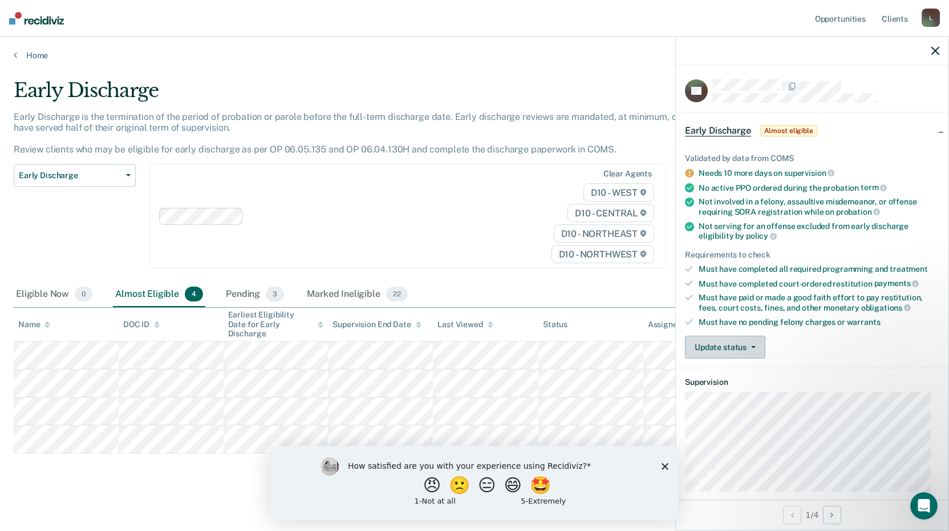
click at [719, 347] on button "Update status" at bounding box center [725, 346] width 80 height 23
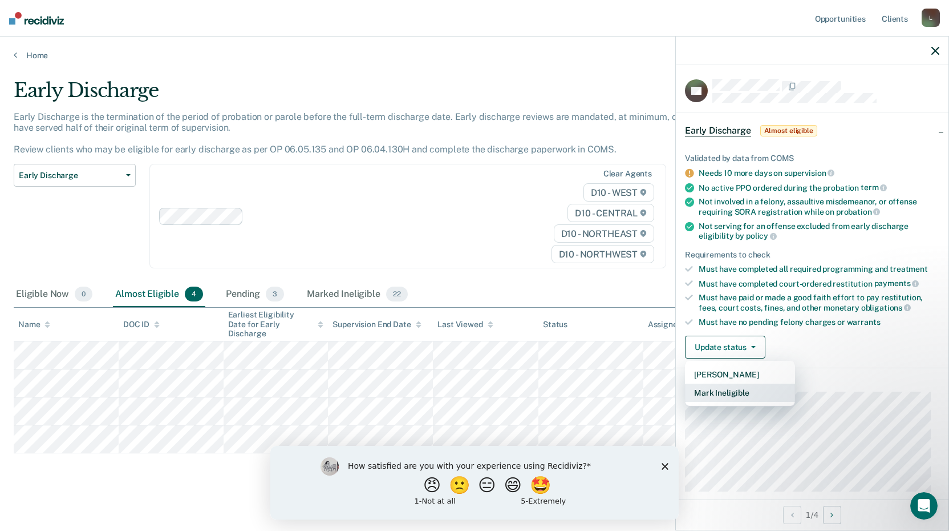
click at [739, 390] on button "Mark Ineligible" at bounding box center [740, 392] width 110 height 18
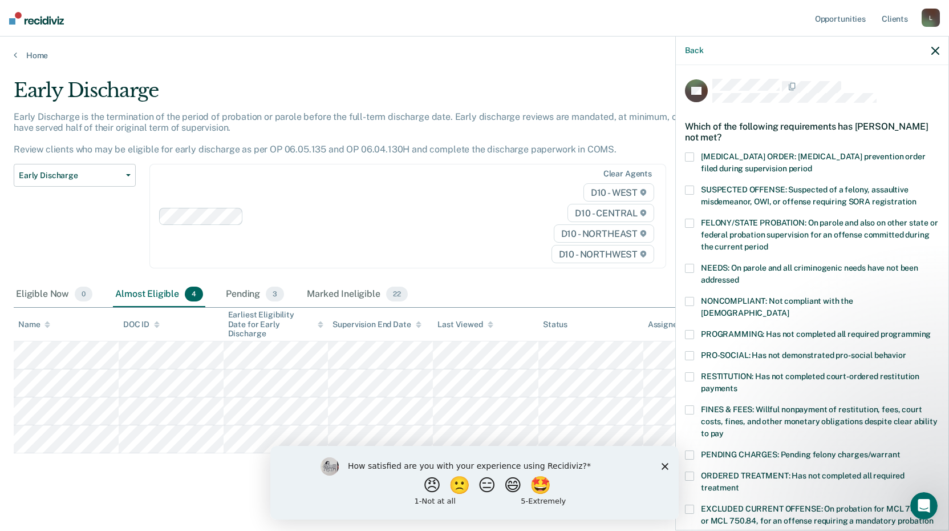
click at [685, 405] on span at bounding box center [689, 409] width 9 height 9
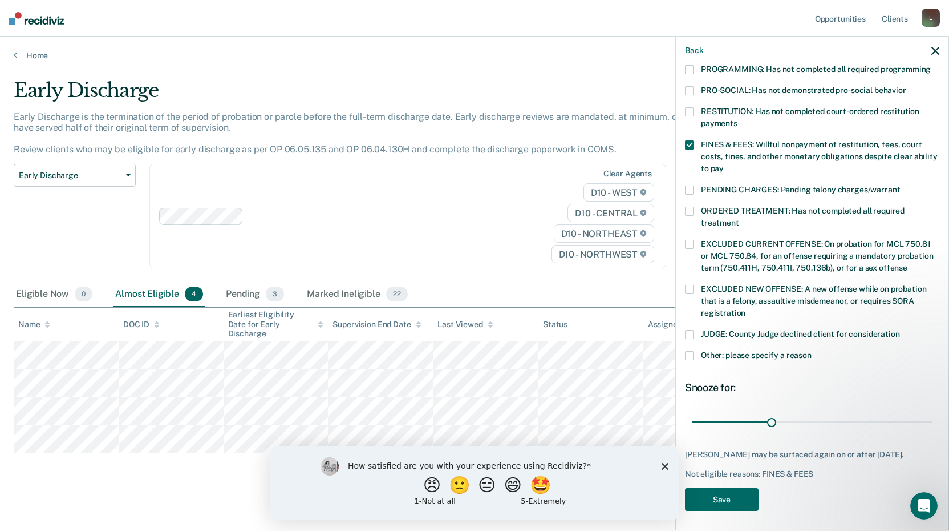
drag, startPoint x: 944, startPoint y: 316, endPoint x: 1, endPoint y: 18, distance: 989.6
drag, startPoint x: 805, startPoint y: 413, endPoint x: 953, endPoint y: 435, distance: 149.9
type input "90"
click at [933, 431] on input "range" at bounding box center [812, 421] width 241 height 20
click at [721, 491] on button "Save" at bounding box center [722, 499] width 74 height 23
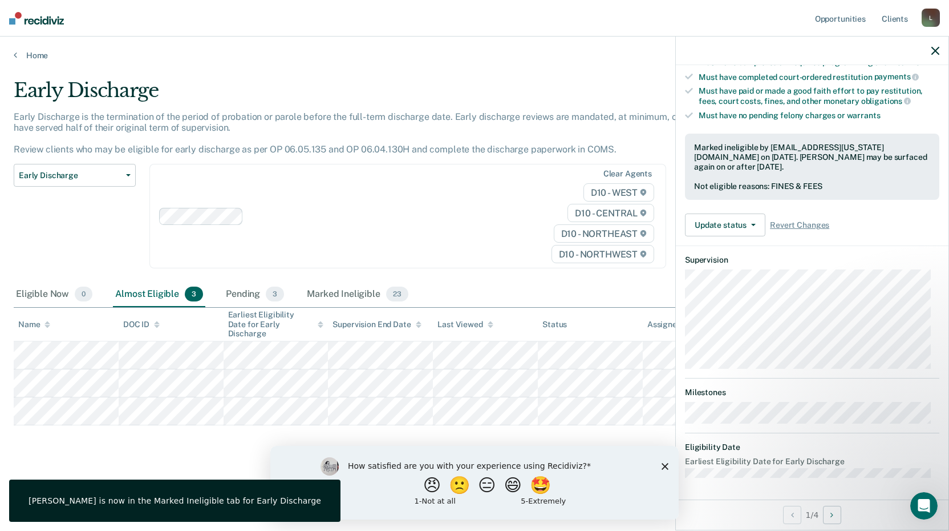
scroll to position [110, 0]
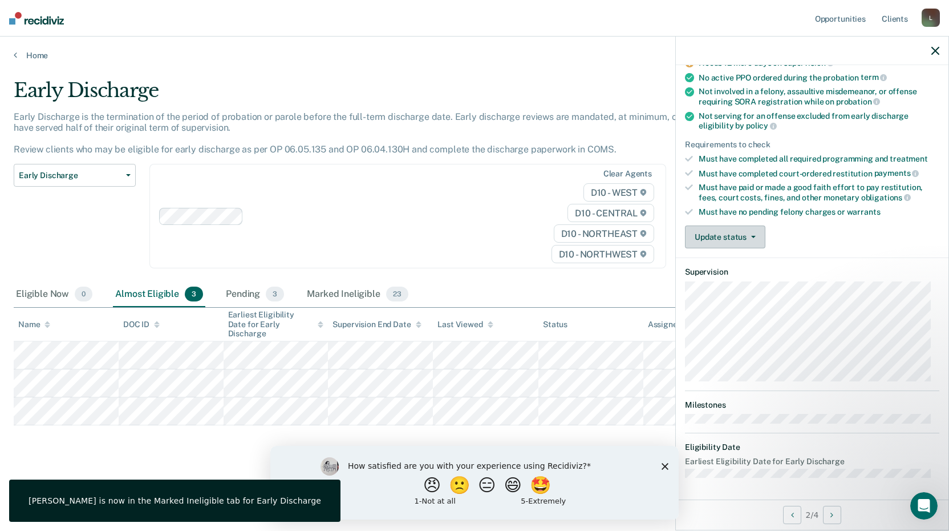
click at [740, 233] on button "Update status" at bounding box center [725, 236] width 80 height 23
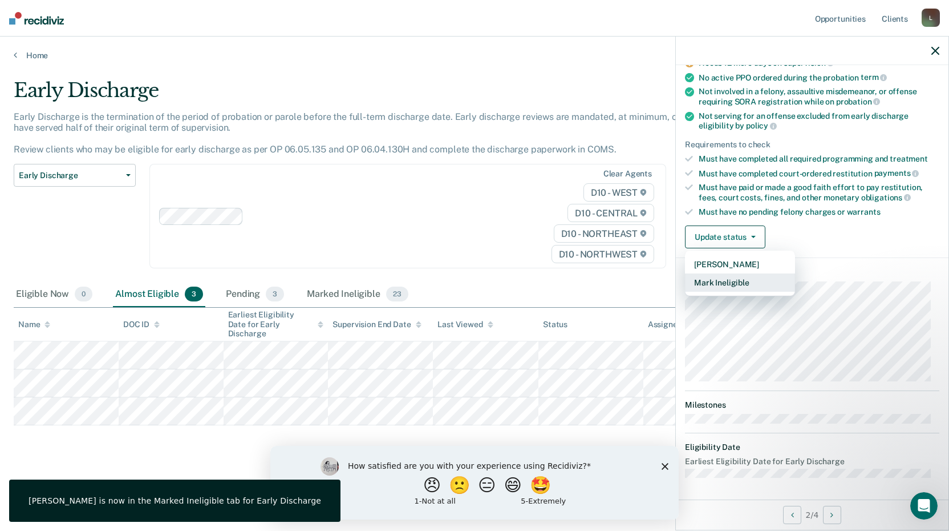
click at [736, 283] on button "Mark Ineligible" at bounding box center [740, 282] width 110 height 18
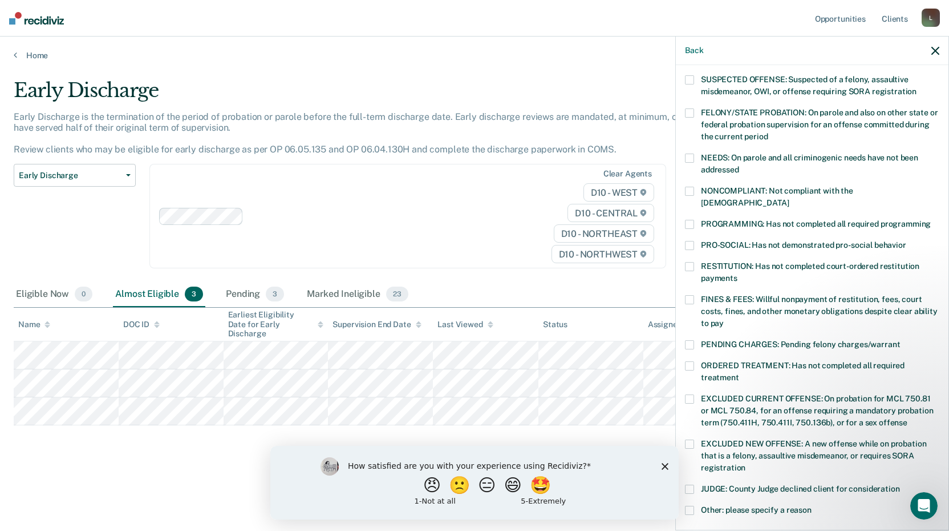
click at [693, 220] on span at bounding box center [689, 224] width 9 height 9
click at [691, 156] on span at bounding box center [689, 157] width 9 height 9
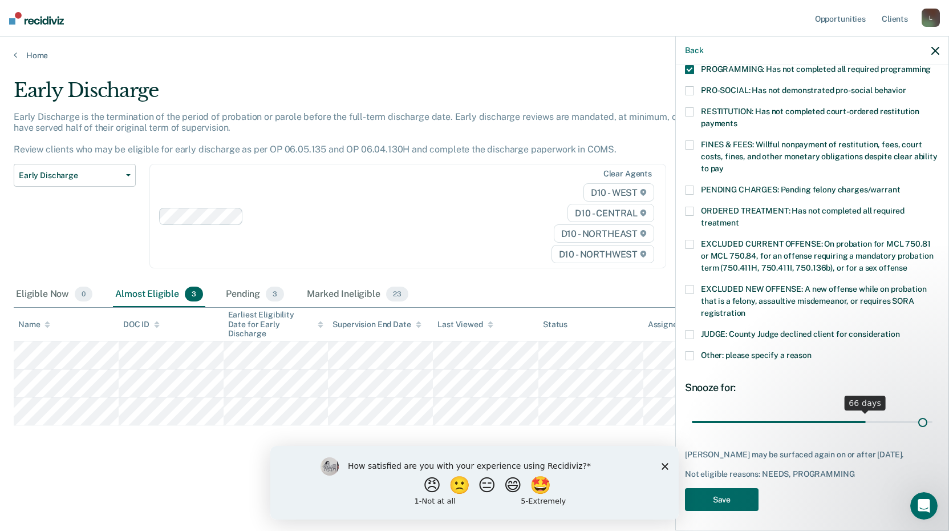
scroll to position [265, 0]
drag, startPoint x: 770, startPoint y: 407, endPoint x: 936, endPoint y: 412, distance: 166.1
type input "90"
click at [933, 412] on input "range" at bounding box center [812, 421] width 241 height 20
click at [729, 495] on button "Save" at bounding box center [722, 499] width 74 height 23
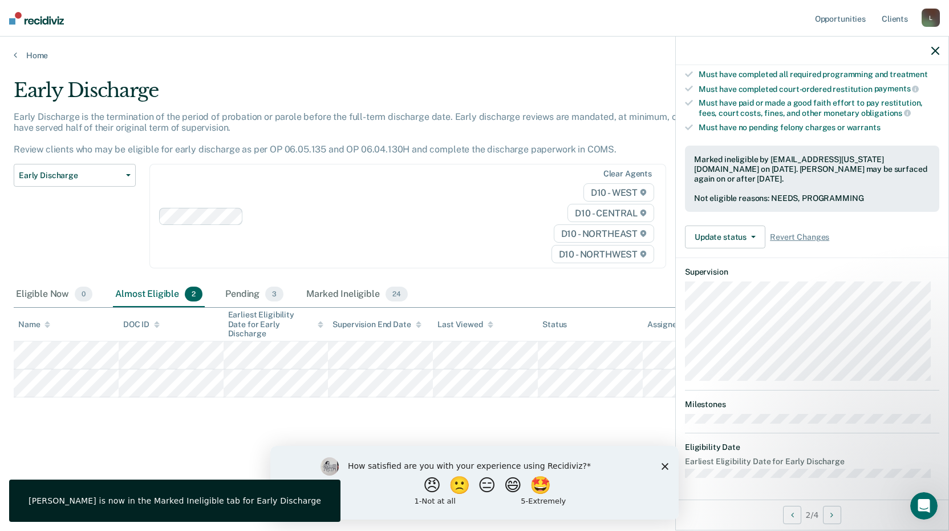
scroll to position [110, 0]
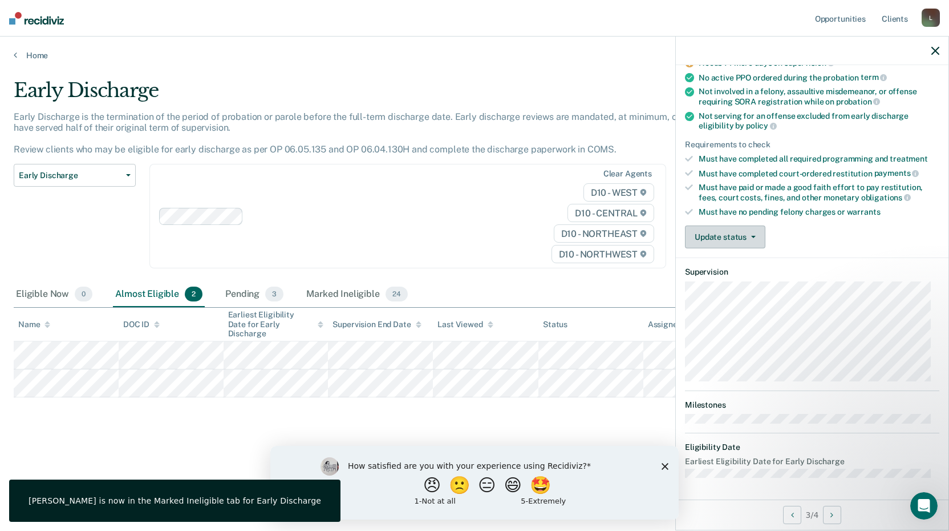
click at [750, 238] on button "Update status" at bounding box center [725, 236] width 80 height 23
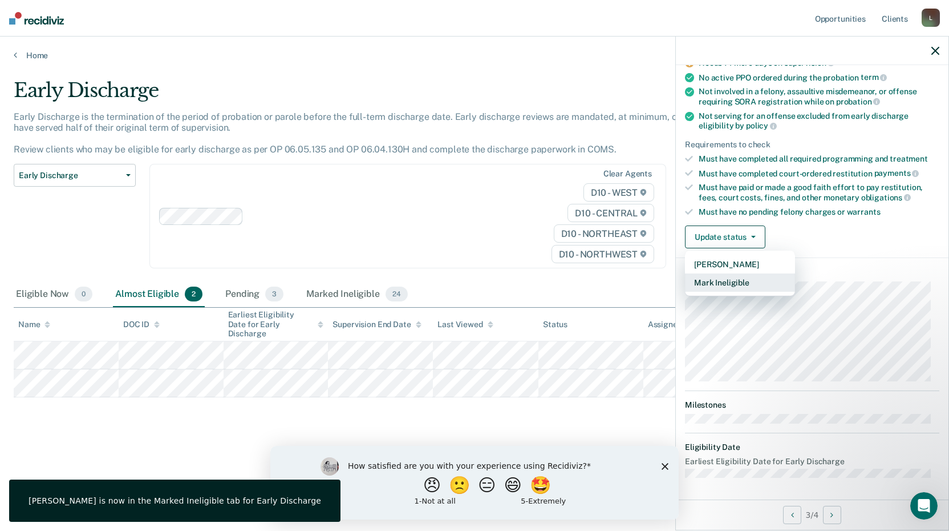
click at [738, 281] on button "Mark Ineligible" at bounding box center [740, 282] width 110 height 18
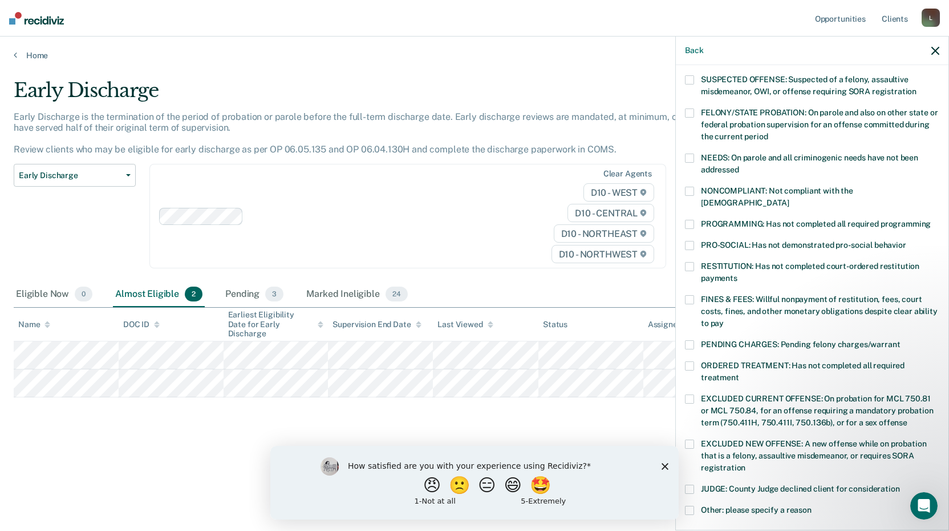
click at [692, 220] on span at bounding box center [689, 224] width 9 height 9
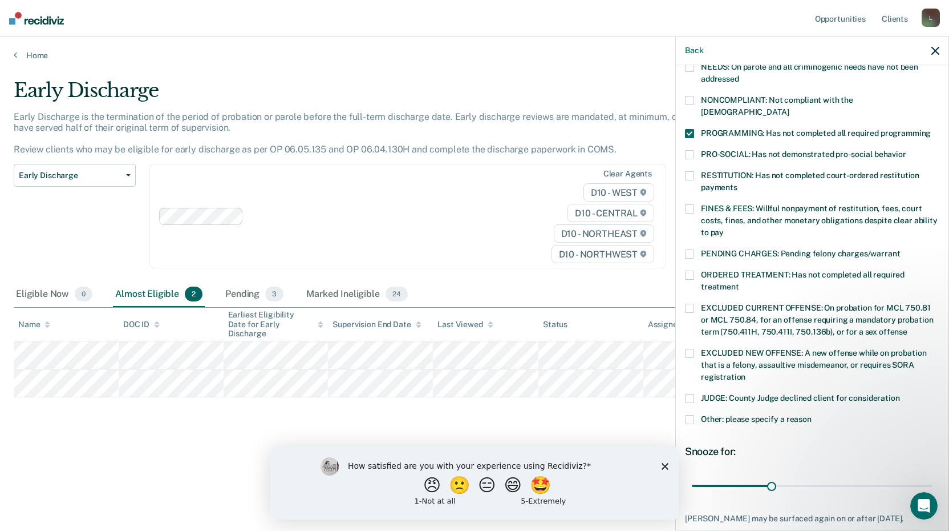
scroll to position [265, 0]
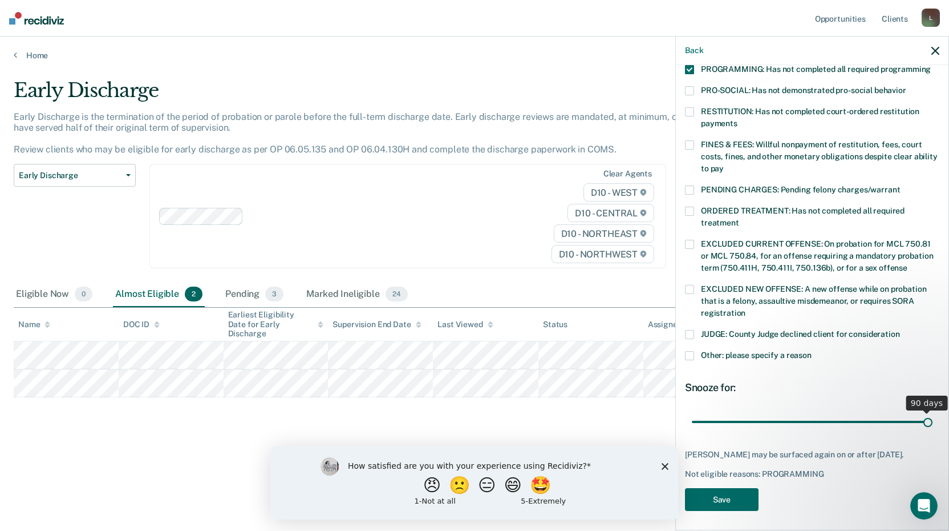
drag, startPoint x: 771, startPoint y: 408, endPoint x: 953, endPoint y: 412, distance: 182.6
type input "90"
click at [933, 412] on input "range" at bounding box center [812, 421] width 241 height 20
click at [723, 492] on button "Save" at bounding box center [722, 499] width 74 height 23
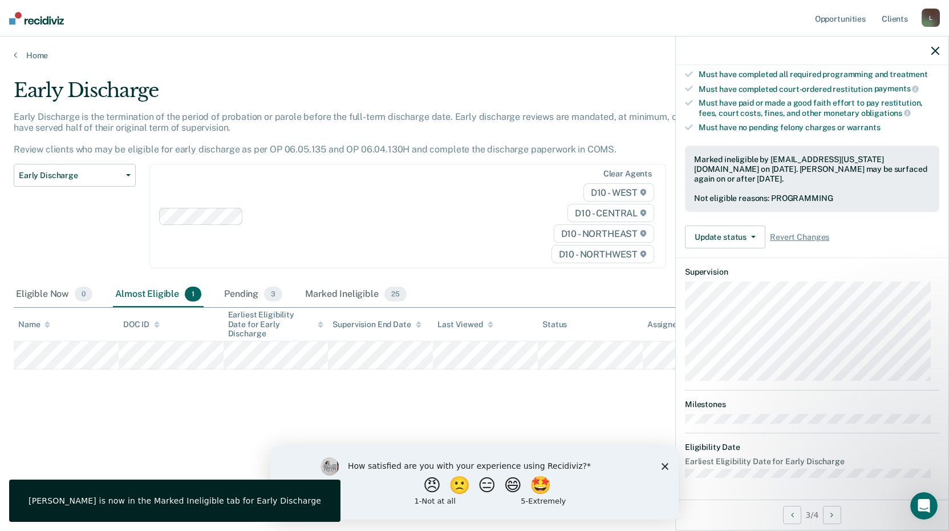
scroll to position [122, 0]
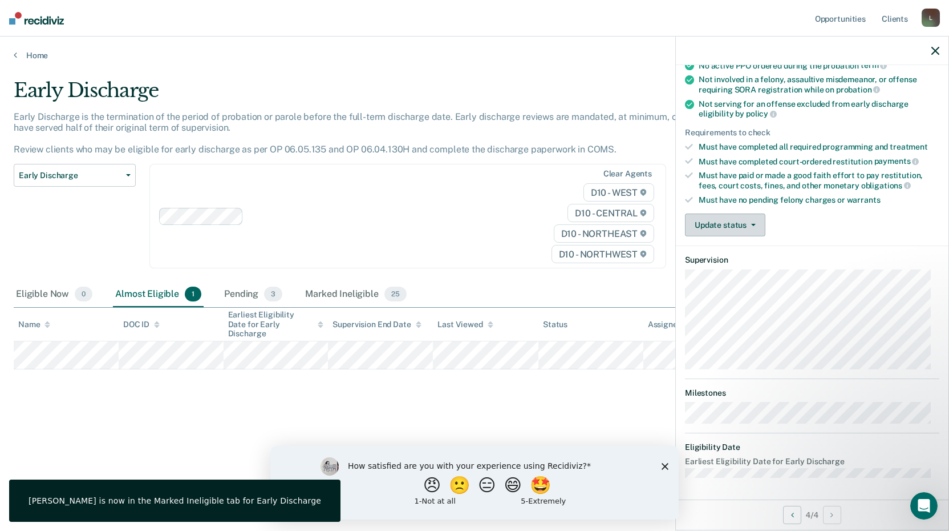
click at [757, 223] on button "Update status" at bounding box center [725, 224] width 80 height 23
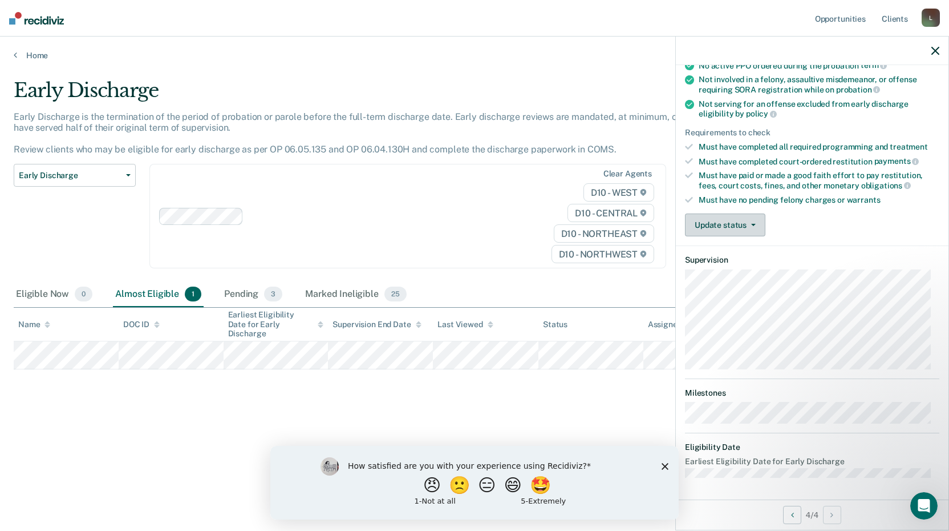
click at [753, 224] on icon "button" at bounding box center [753, 225] width 5 height 2
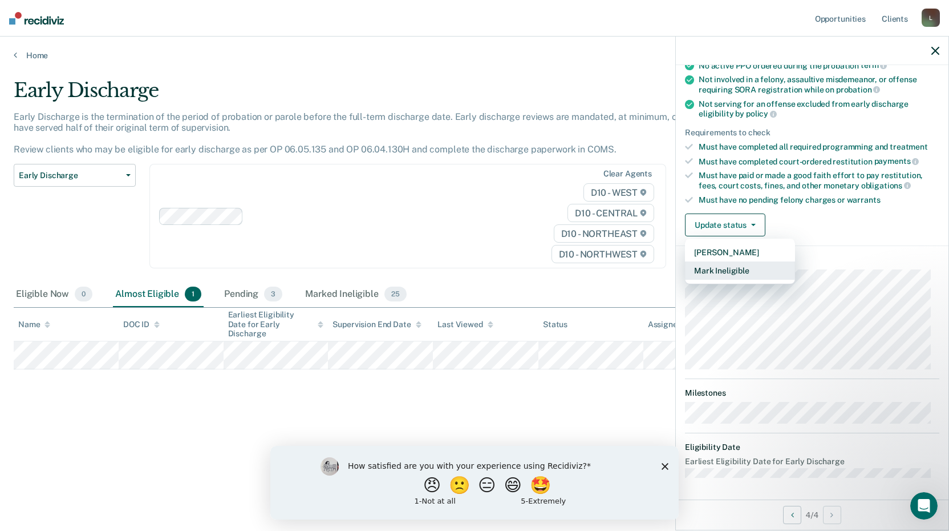
click at [734, 271] on button "Mark Ineligible" at bounding box center [740, 270] width 110 height 18
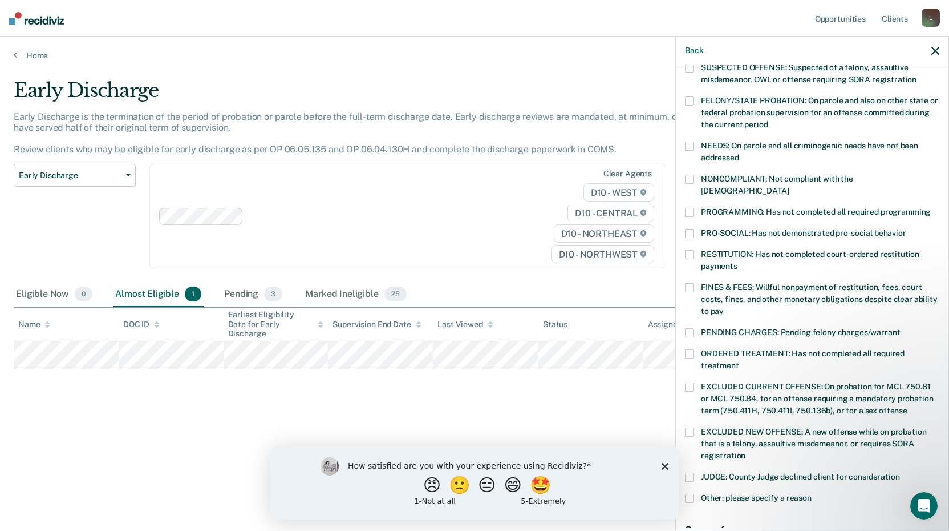
click at [689, 175] on span at bounding box center [689, 179] width 9 height 9
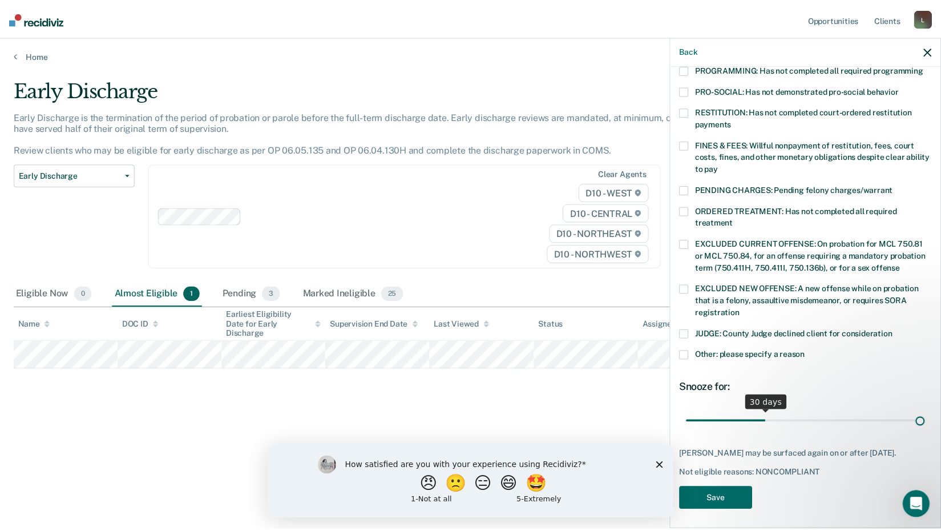
scroll to position [265, 0]
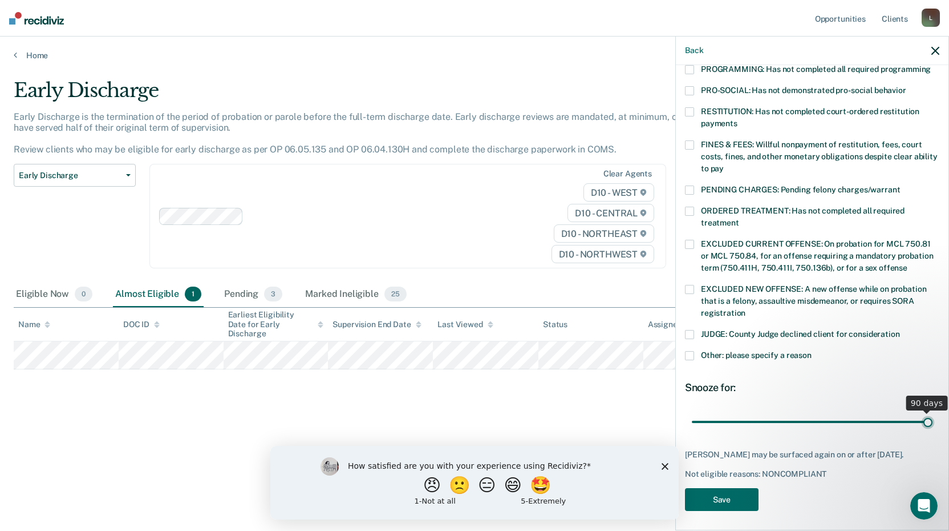
drag, startPoint x: 769, startPoint y: 408, endPoint x: 953, endPoint y: 416, distance: 184.4
type input "90"
click at [933, 416] on input "range" at bounding box center [812, 421] width 241 height 20
click at [723, 497] on button "Save" at bounding box center [722, 499] width 74 height 23
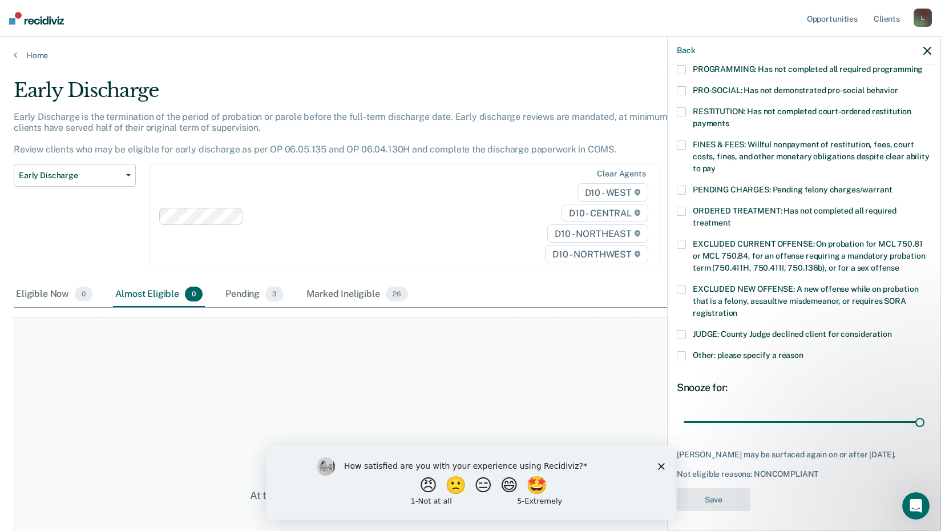
scroll to position [207, 0]
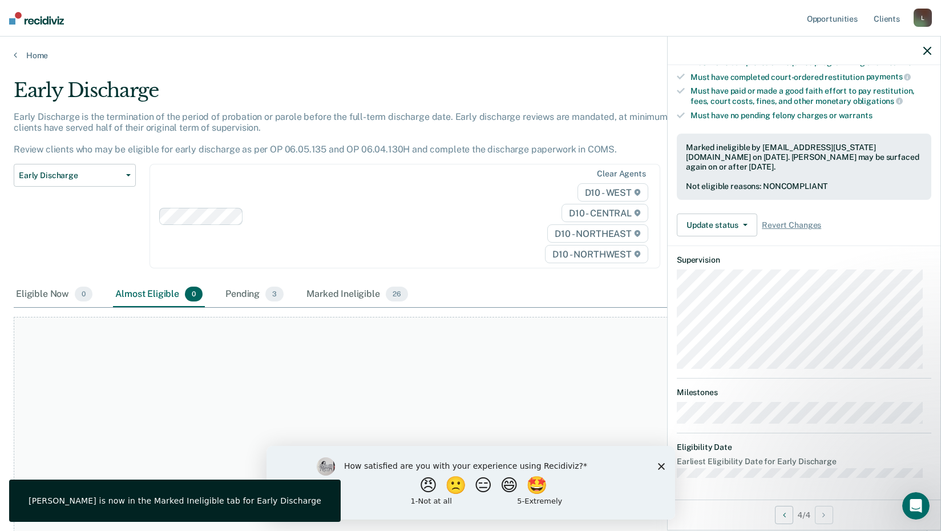
click at [584, 393] on div "At this time, there are no clients who are Almost Eligible. Please navigate to …" at bounding box center [470, 495] width 913 height 357
click at [925, 48] on icon "button" at bounding box center [927, 51] width 8 height 8
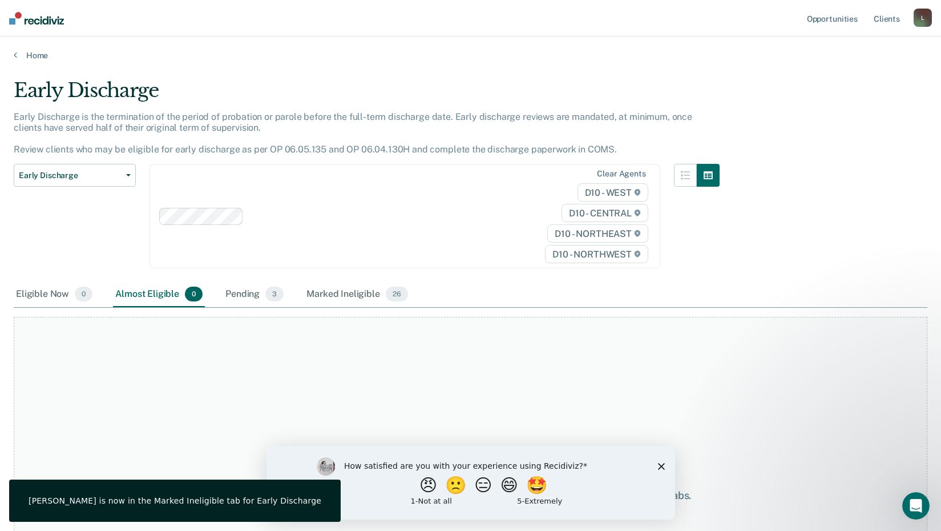
click at [29, 50] on div "Home" at bounding box center [470, 49] width 941 height 24
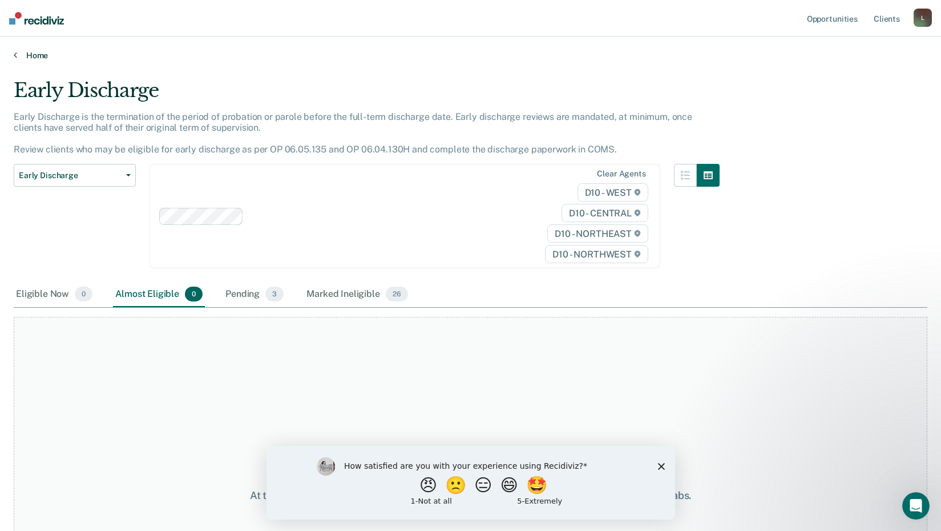
click at [25, 55] on link "Home" at bounding box center [470, 55] width 913 height 10
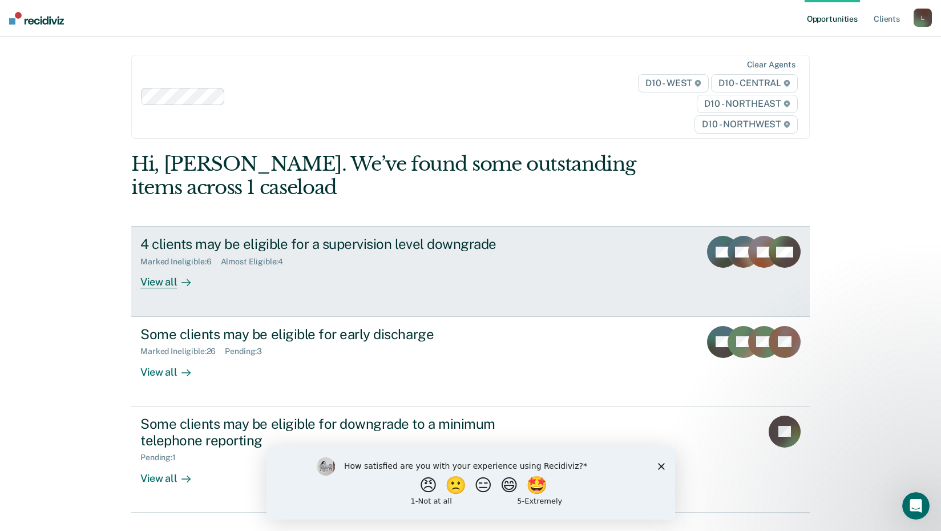
click at [273, 246] on div "4 clients may be eligible for a supervision level downgrade" at bounding box center [340, 244] width 400 height 17
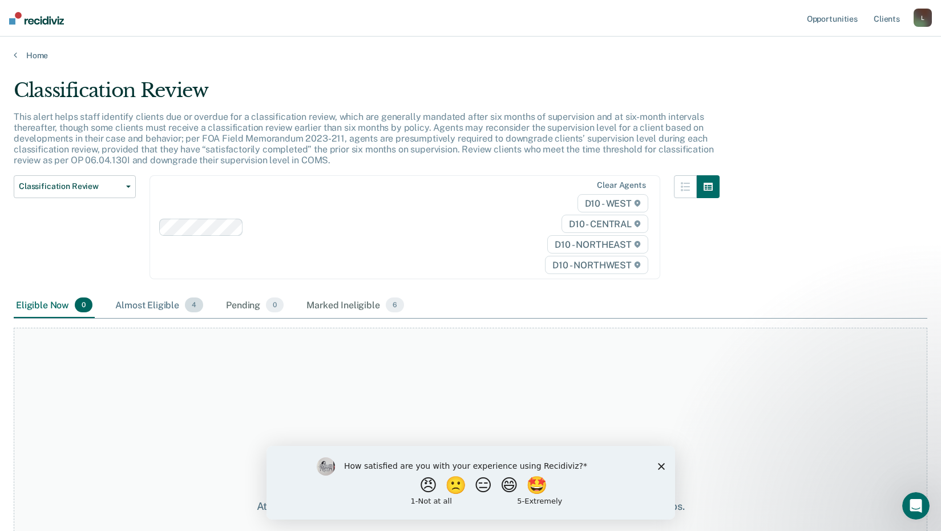
click at [143, 304] on div "Almost Eligible 4" at bounding box center [159, 305] width 92 height 25
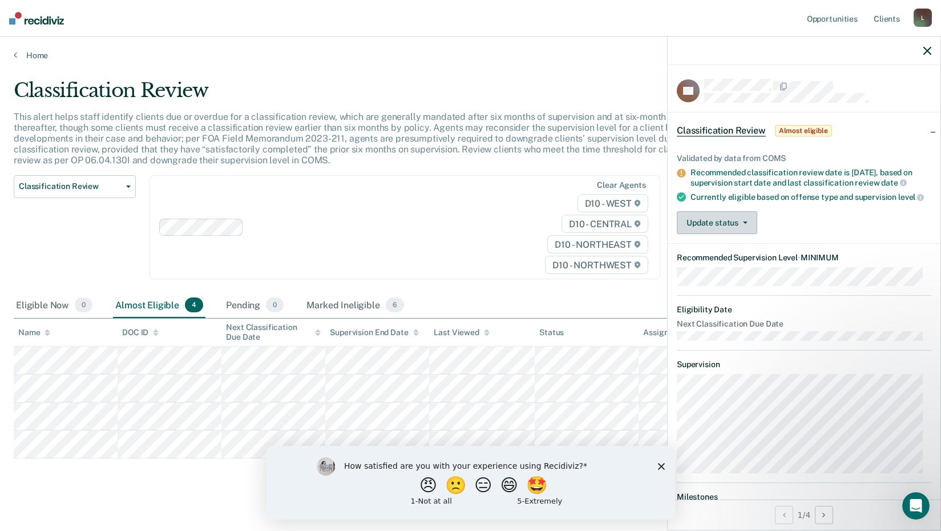
click at [737, 234] on button "Update status" at bounding box center [717, 222] width 80 height 23
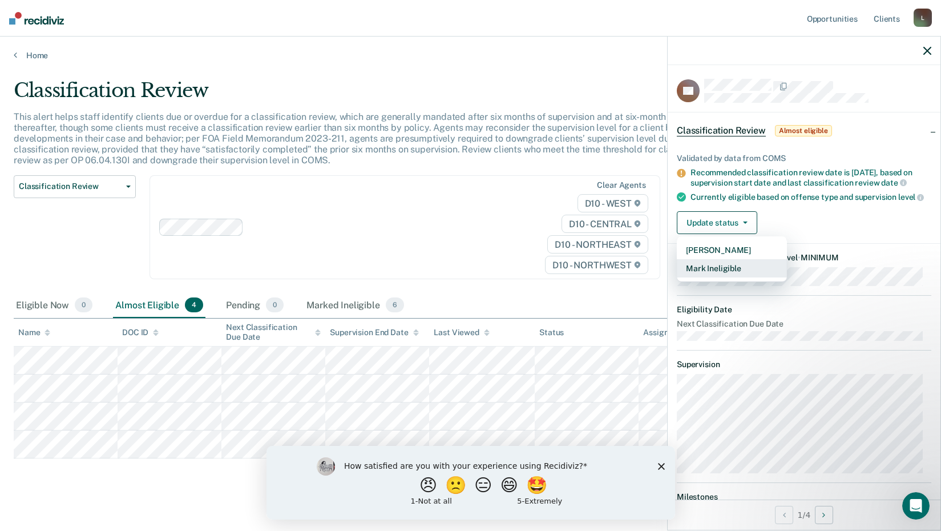
click at [729, 277] on button "Mark Ineligible" at bounding box center [732, 268] width 110 height 18
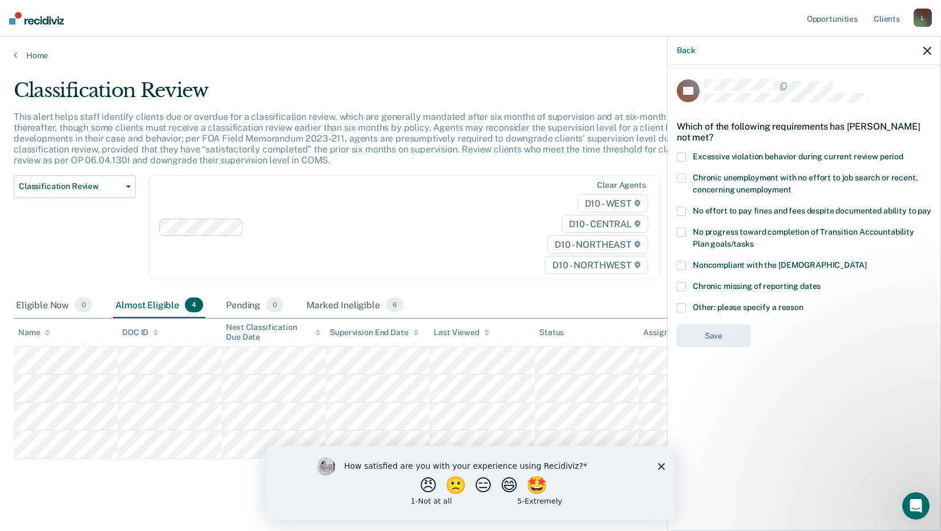
click at [684, 230] on span at bounding box center [681, 232] width 9 height 9
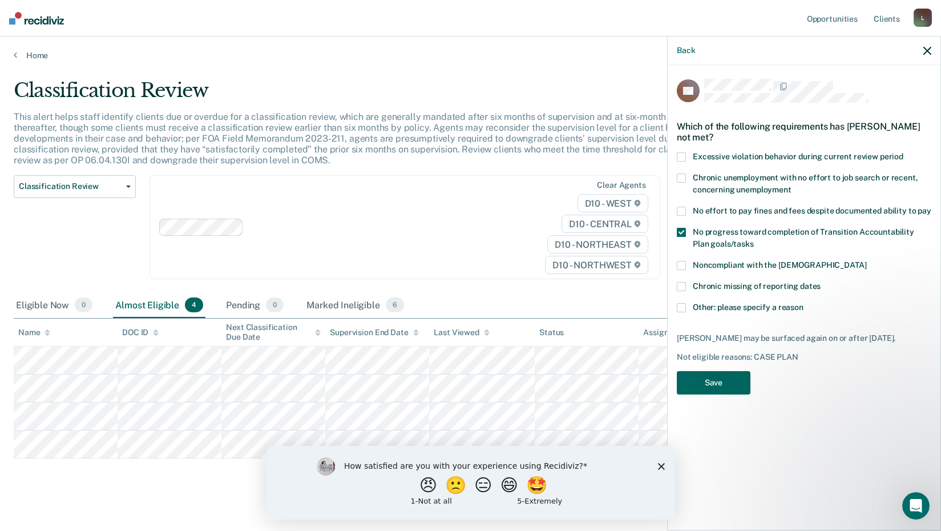
click at [717, 381] on button "Save" at bounding box center [714, 382] width 74 height 23
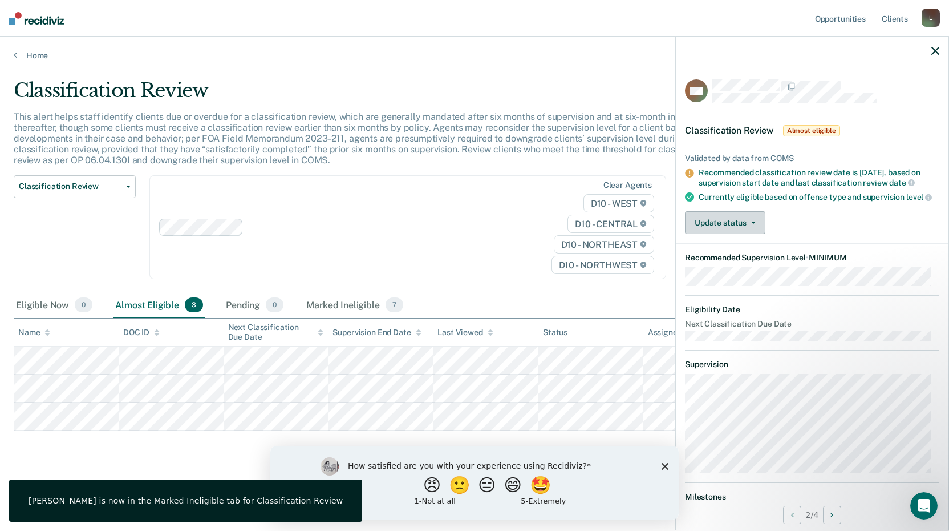
click at [734, 234] on button "Update status" at bounding box center [725, 222] width 80 height 23
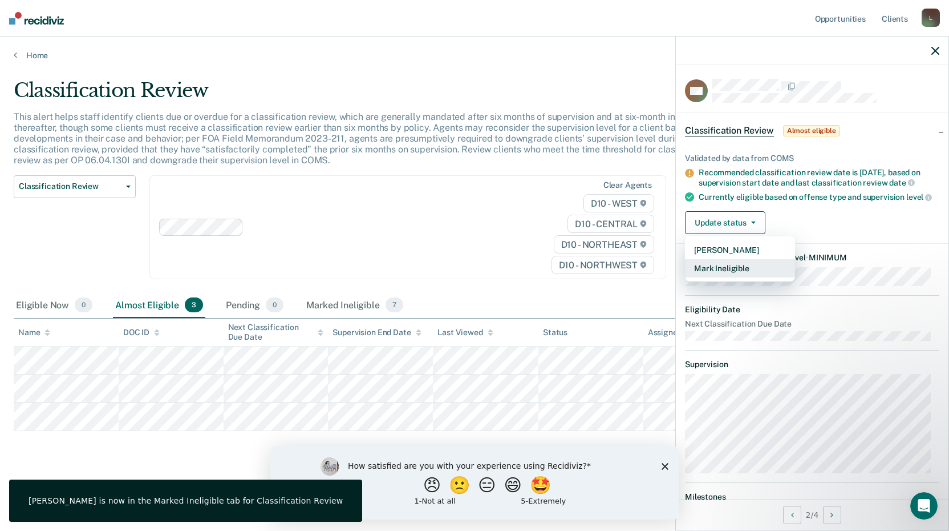
click at [730, 277] on button "Mark Ineligible" at bounding box center [740, 268] width 110 height 18
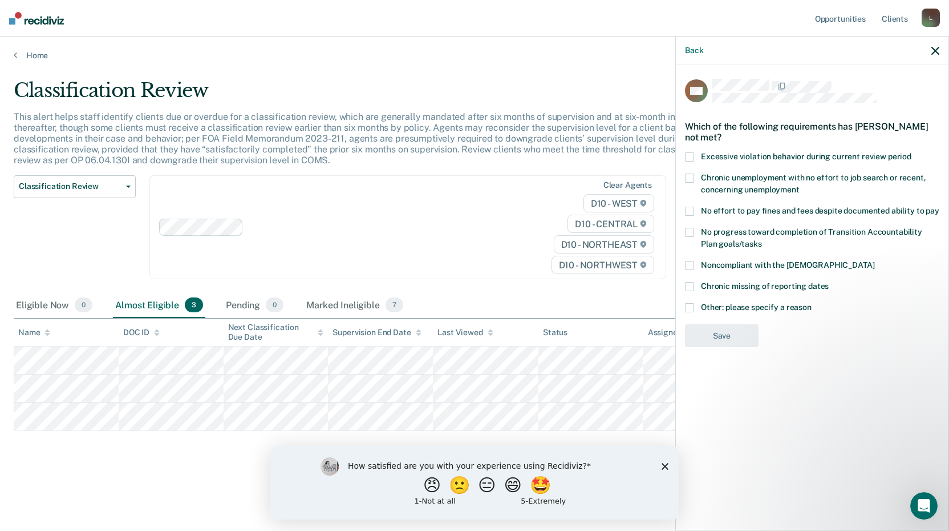
click at [694, 176] on span at bounding box center [689, 177] width 9 height 9
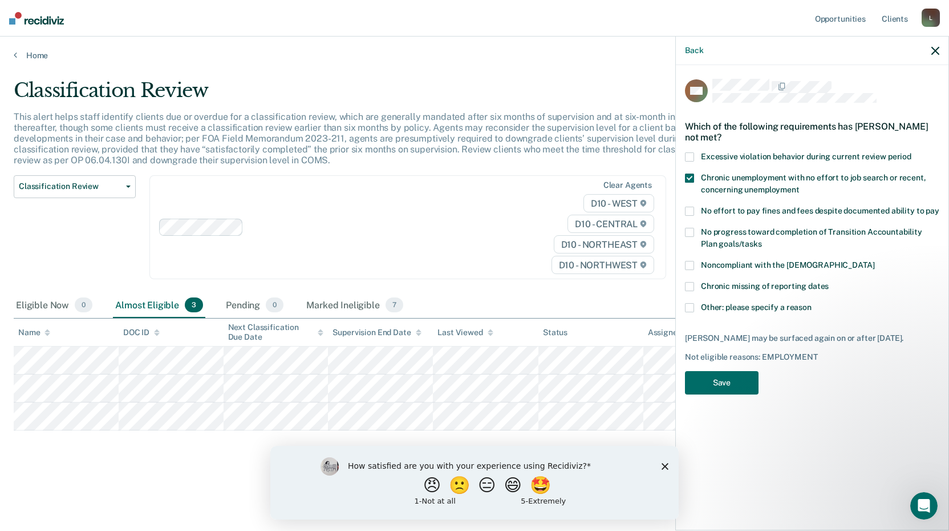
click at [689, 262] on span at bounding box center [689, 265] width 9 height 9
click at [716, 385] on button "Save" at bounding box center [722, 382] width 74 height 23
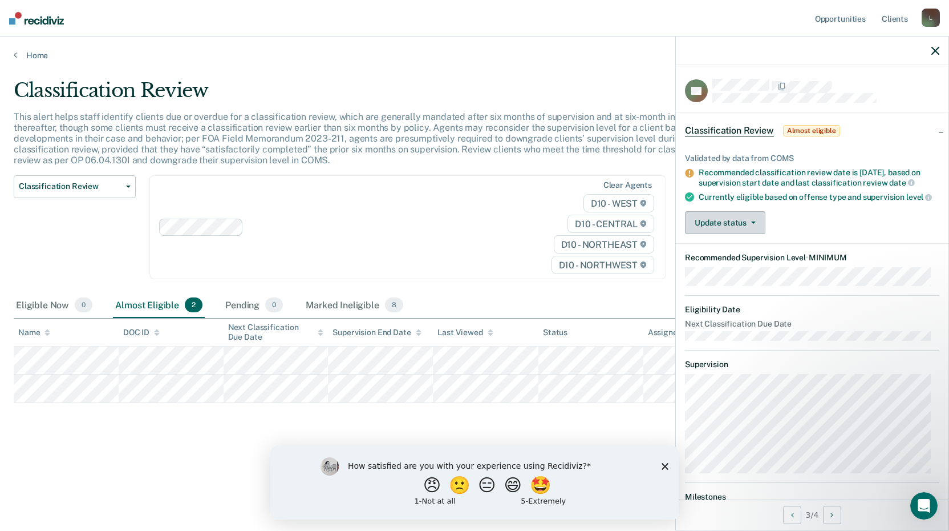
click at [753, 224] on icon "button" at bounding box center [753, 222] width 5 height 2
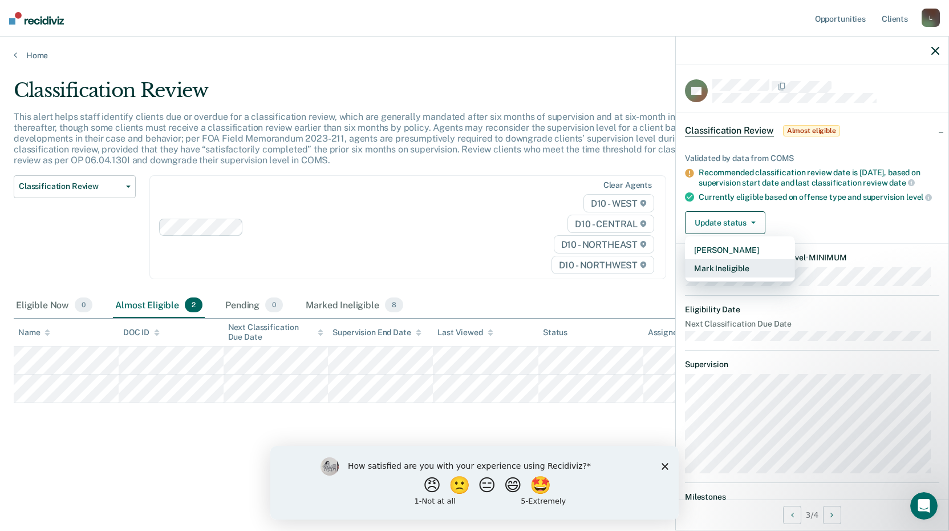
click at [747, 277] on button "Mark Ineligible" at bounding box center [740, 268] width 110 height 18
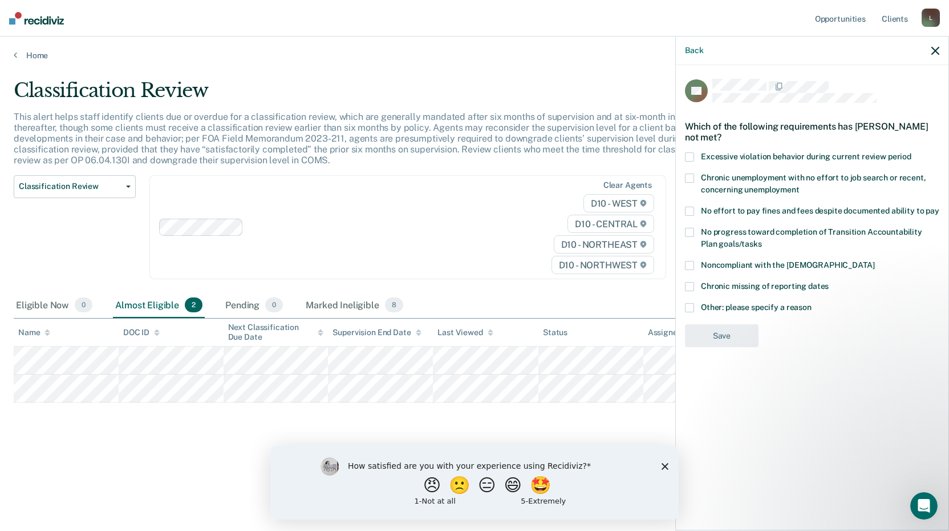
click at [693, 263] on span at bounding box center [689, 265] width 9 height 9
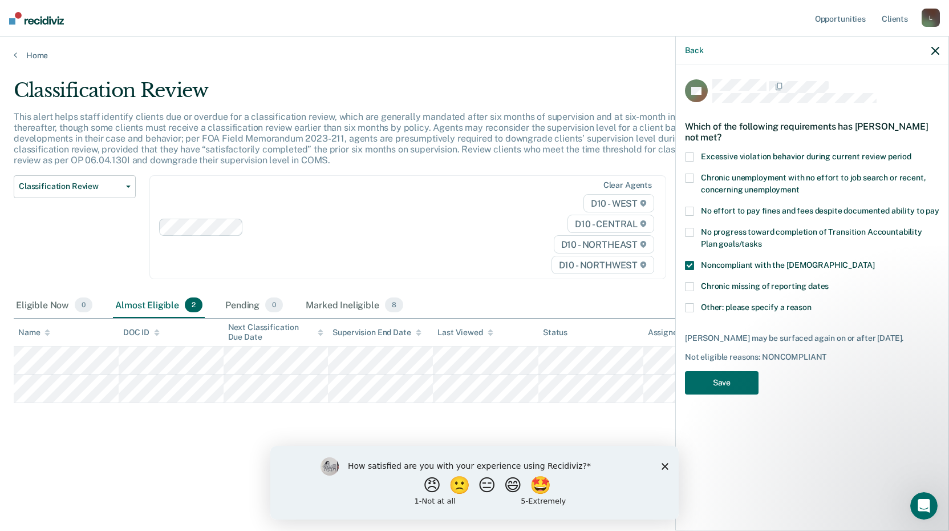
click at [691, 232] on span at bounding box center [689, 232] width 9 height 9
click at [730, 377] on button "Save" at bounding box center [722, 382] width 74 height 23
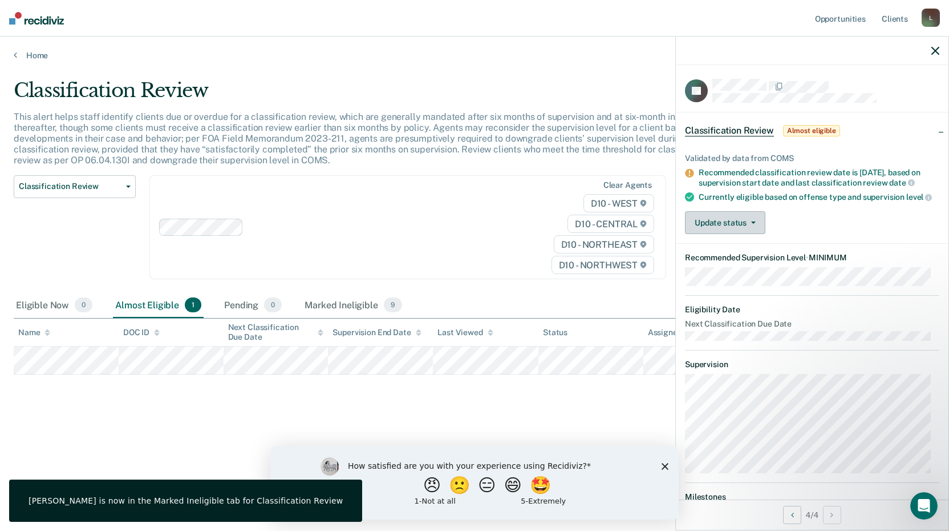
click at [740, 234] on button "Update status" at bounding box center [725, 222] width 80 height 23
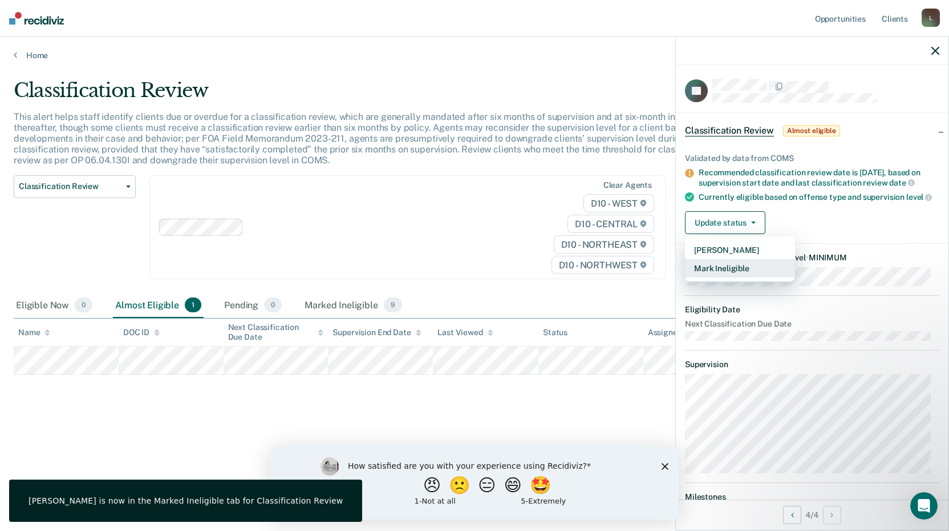
click at [728, 277] on button "Mark Ineligible" at bounding box center [740, 268] width 110 height 18
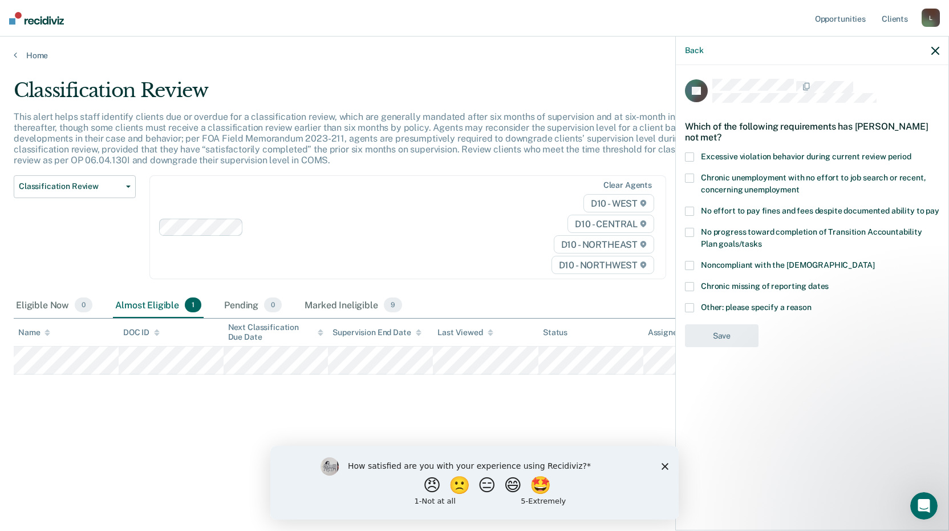
click at [689, 230] on span at bounding box center [689, 232] width 9 height 9
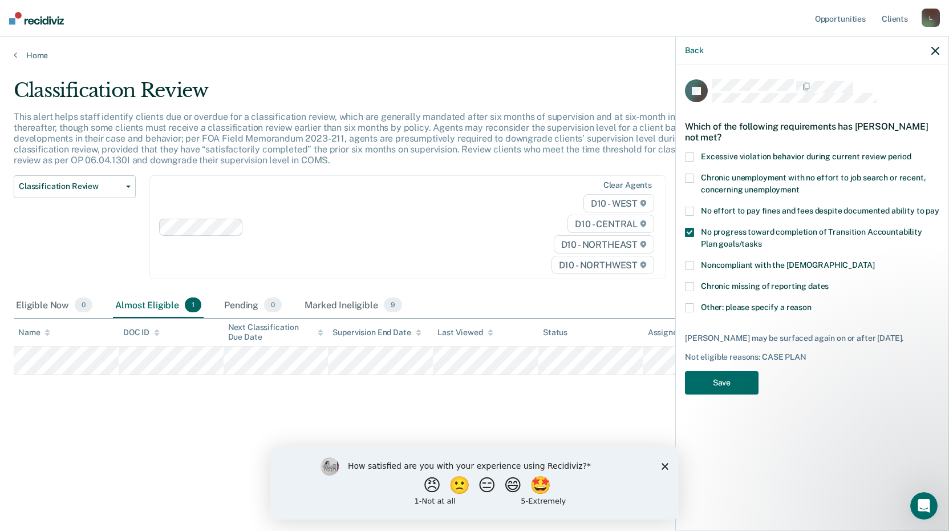
click at [691, 211] on span at bounding box center [689, 211] width 9 height 9
click at [731, 388] on button "Save" at bounding box center [722, 382] width 74 height 23
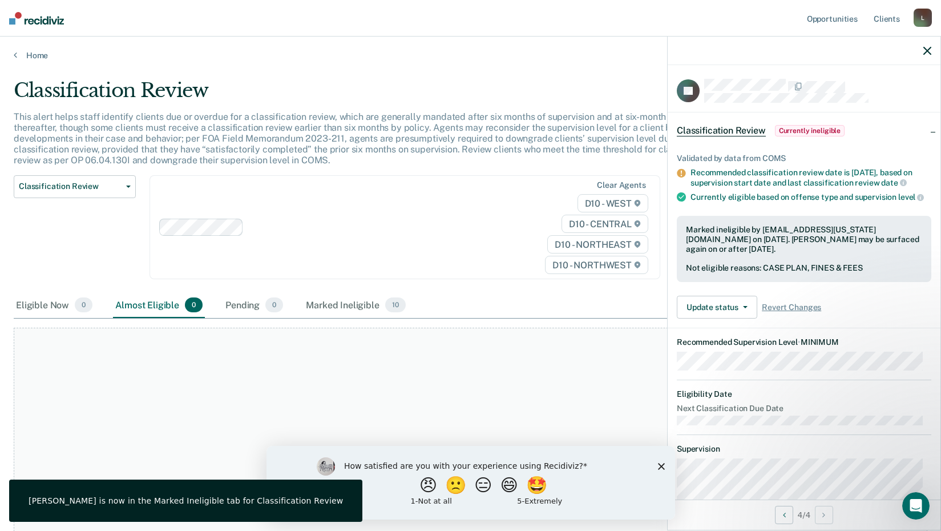
click at [925, 48] on icon "button" at bounding box center [927, 51] width 8 height 8
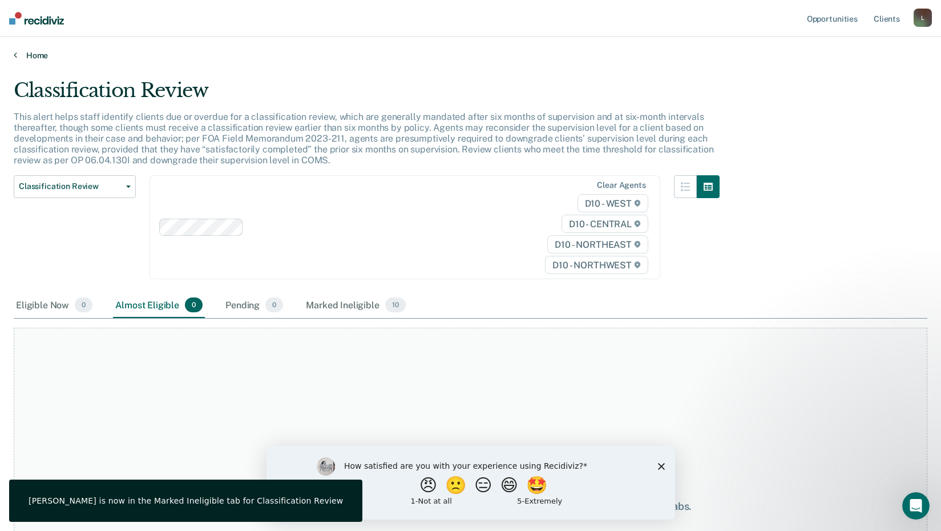
click at [30, 52] on link "Home" at bounding box center [470, 55] width 913 height 10
